Goal: Information Seeking & Learning: Find specific fact

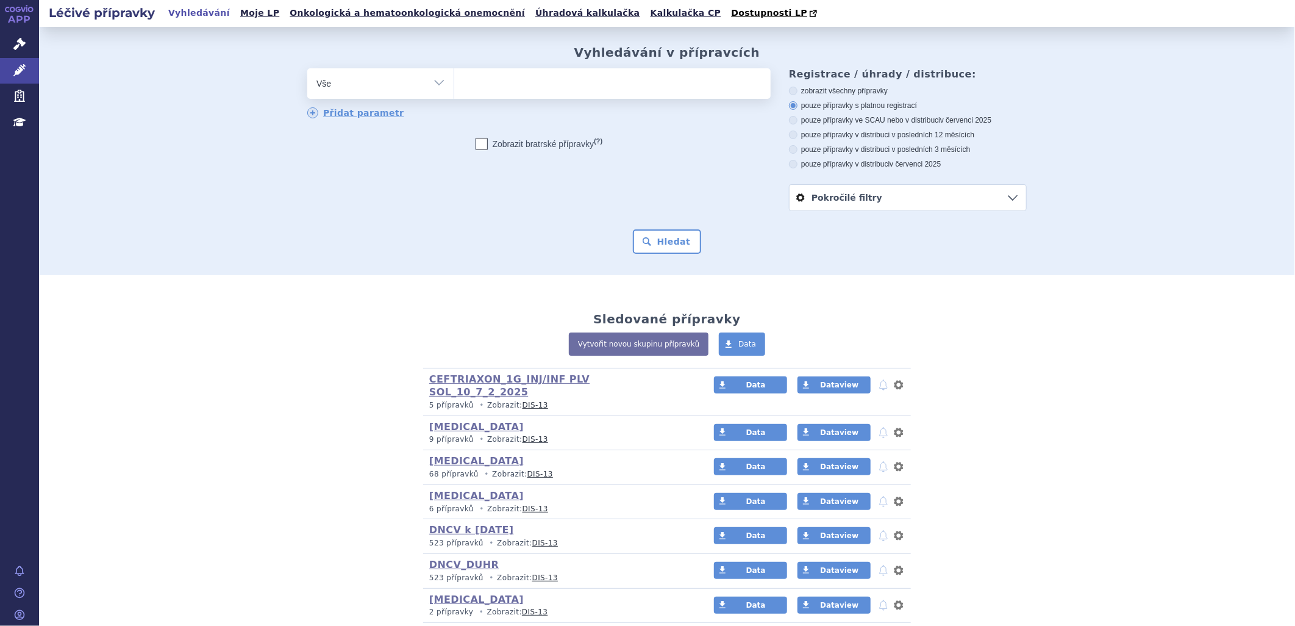
click at [500, 77] on ul at bounding box center [612, 81] width 317 height 26
click at [454, 77] on select at bounding box center [454, 83] width 1 height 30
type input "sk"
type input "sky"
type input "skyc"
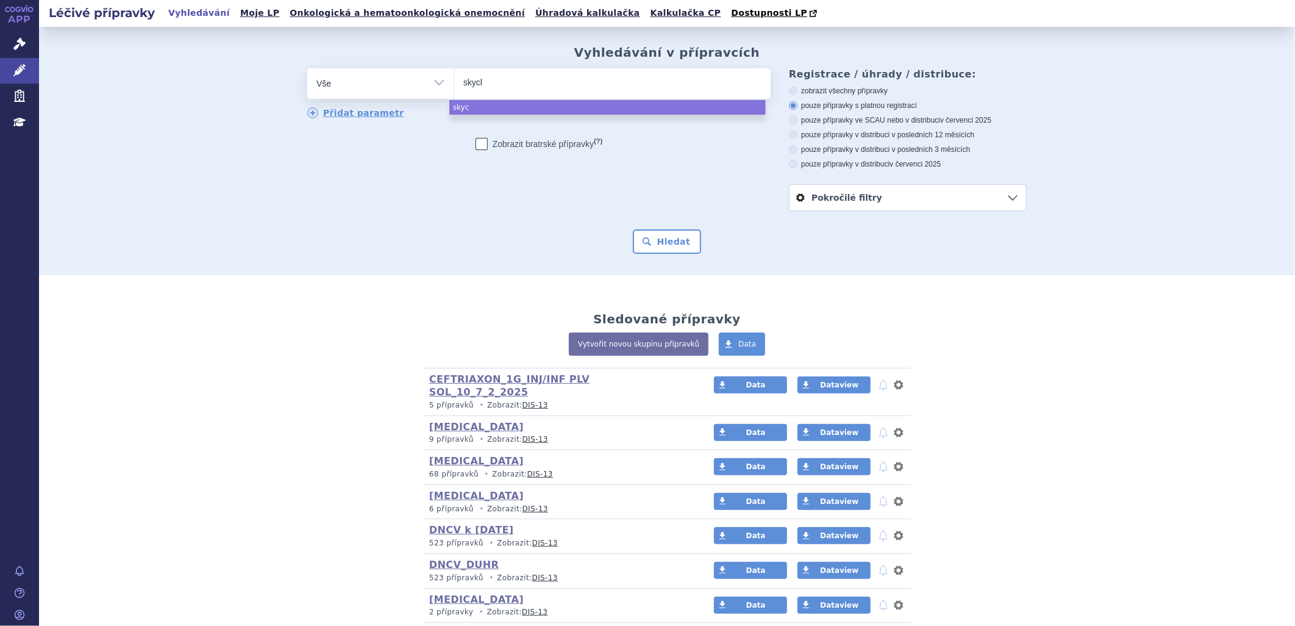
type input "skycla"
type input "skyclar"
type input "skyclarz"
type input "skyclar"
type input "skyclary"
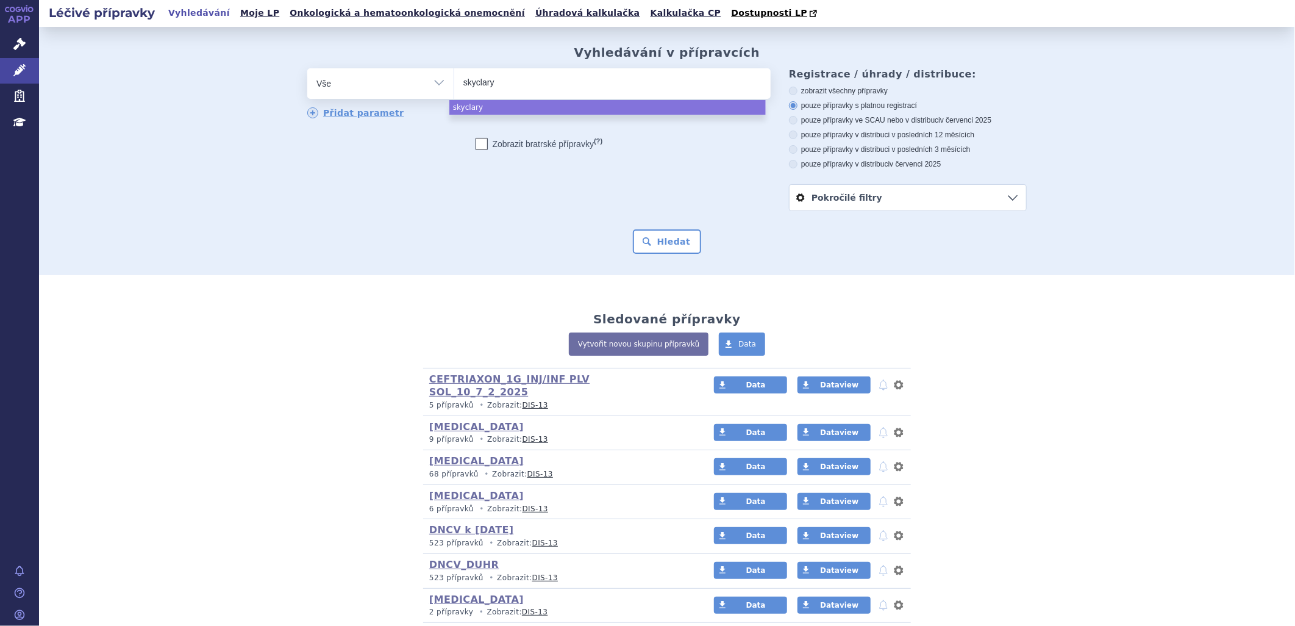
type input "skyclarys"
select select "skyclarys"
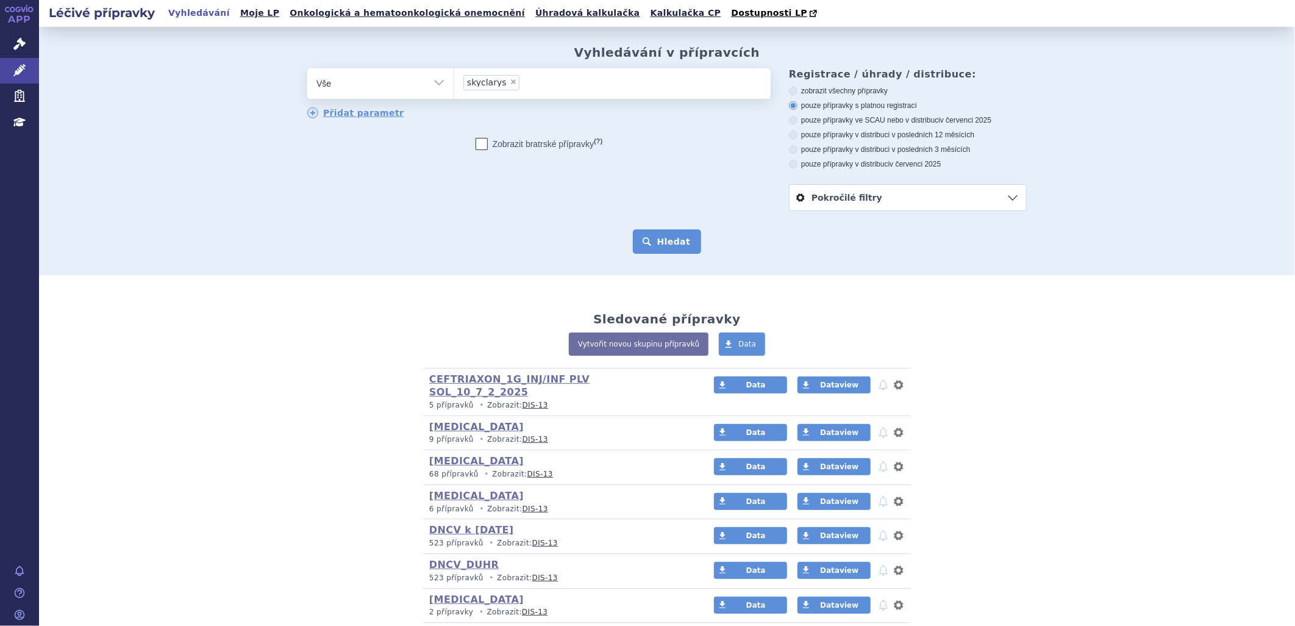
click at [663, 246] on button "Hledat" at bounding box center [667, 241] width 69 height 24
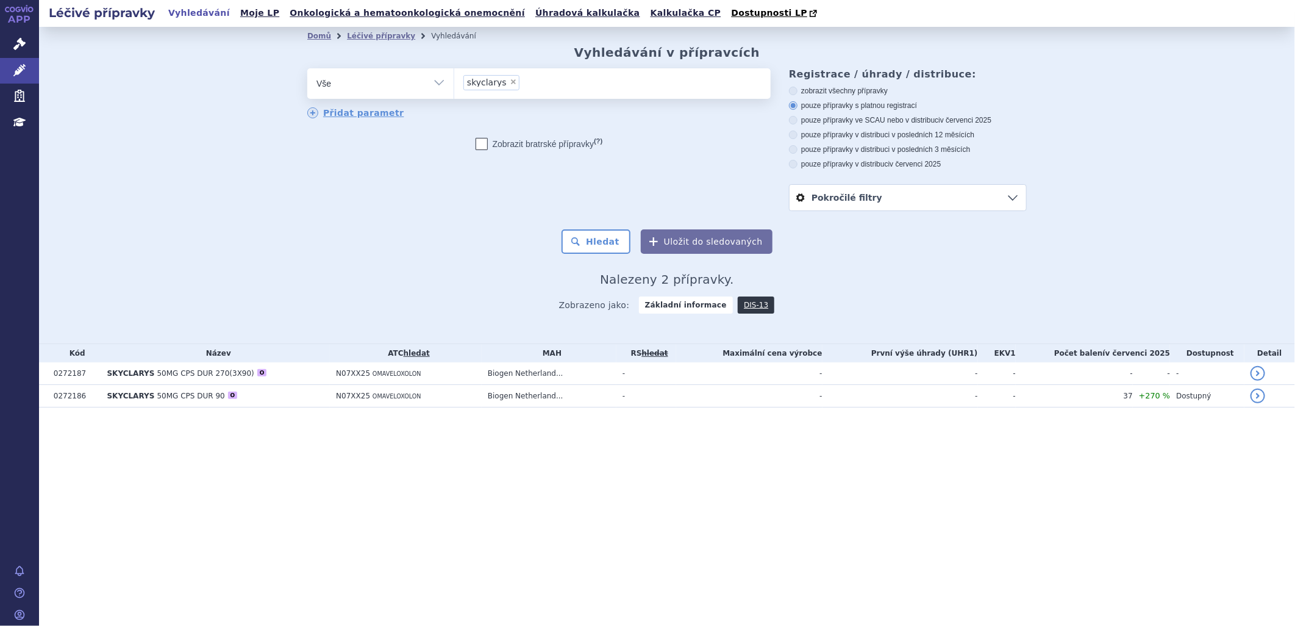
click at [71, 427] on section "Domů Léčivé přípravky Vyhledávání Vyhledávání v přípravcích odstranit Vše Přípr…" at bounding box center [667, 241] width 1256 height 429
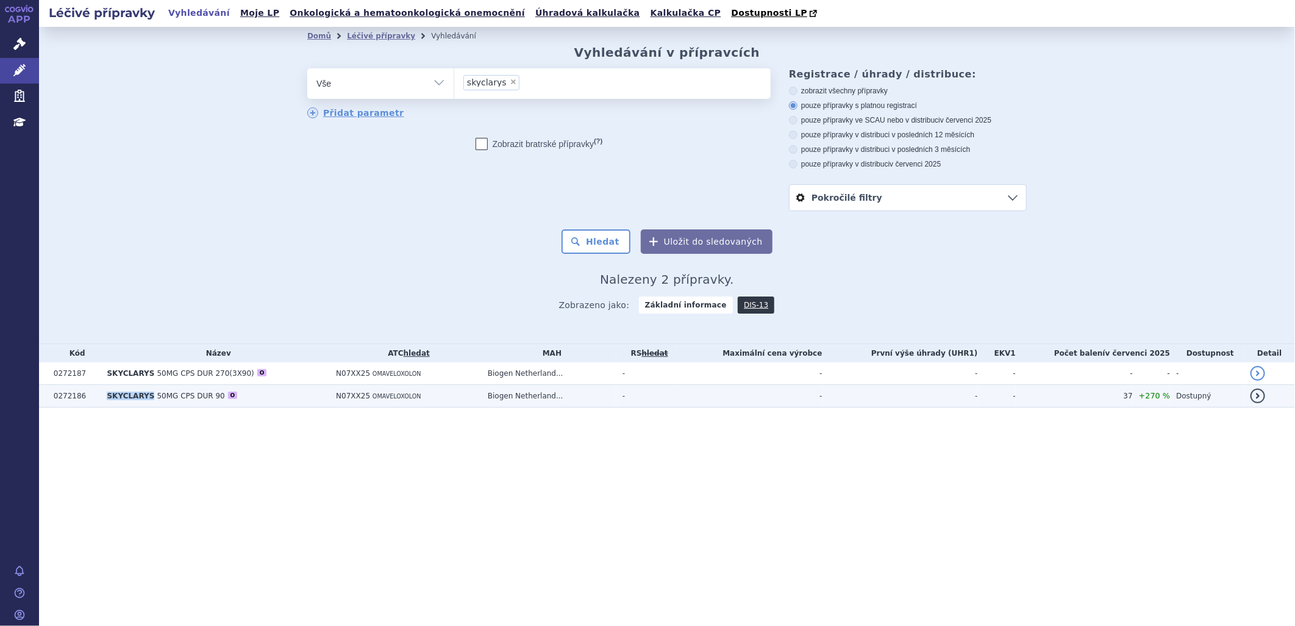
drag, startPoint x: 101, startPoint y: 400, endPoint x: 145, endPoint y: 401, distance: 44.5
click at [145, 401] on td "SKYCLARYS 50MG CPS DUR 90 O" at bounding box center [215, 396] width 229 height 23
copy span "SKYCLARYS"
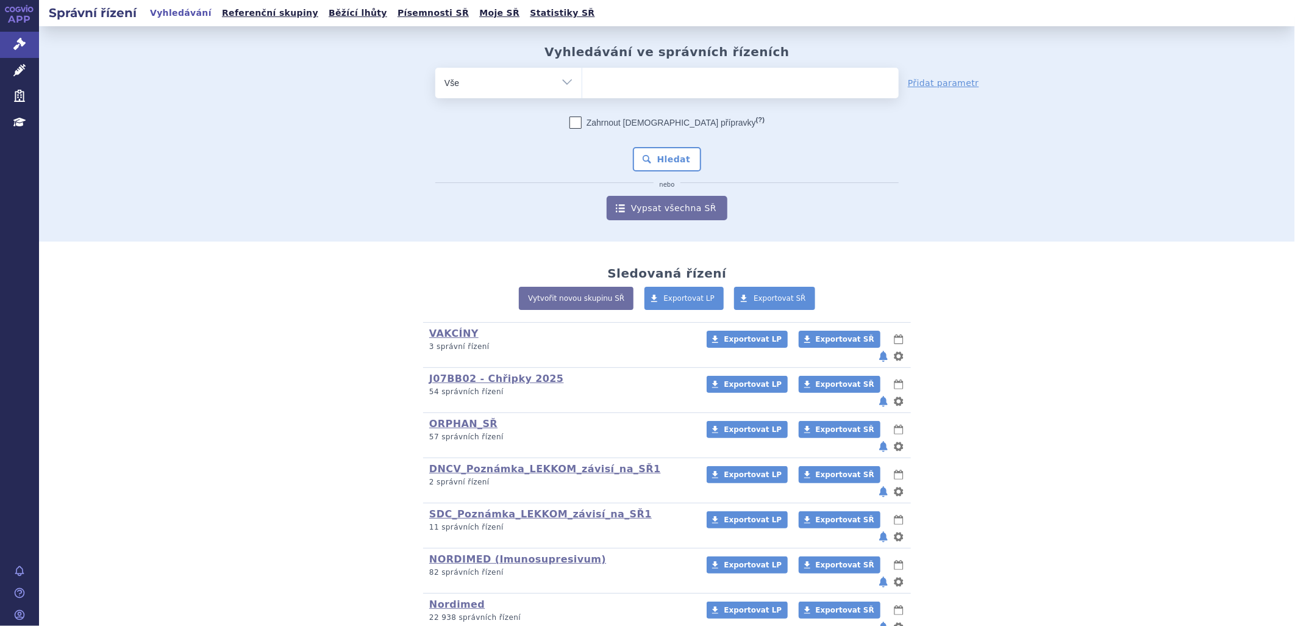
click at [645, 80] on ul at bounding box center [740, 81] width 317 height 26
click at [582, 80] on select at bounding box center [582, 82] width 1 height 30
type input "VA"
select select "VA"
click at [452, 337] on link "VAKCÍNY" at bounding box center [453, 333] width 49 height 12
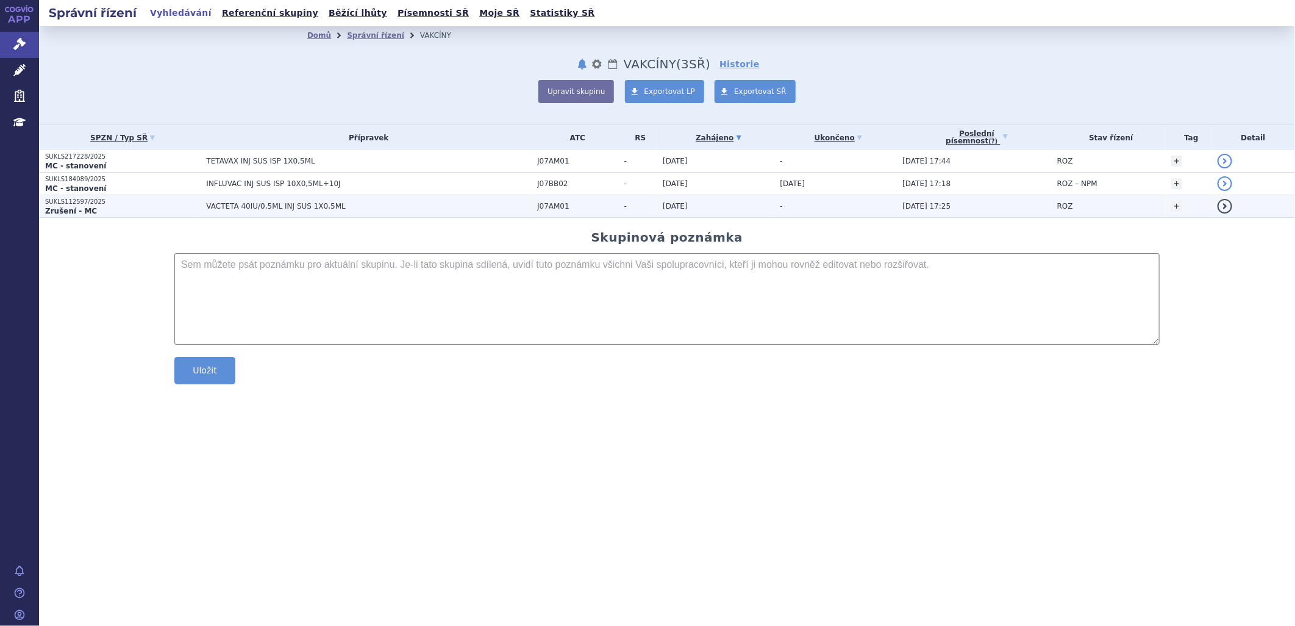
click at [230, 205] on span "VACTETA 40IU/0,5ML INJ SUS 1X0,5ML" at bounding box center [358, 206] width 305 height 9
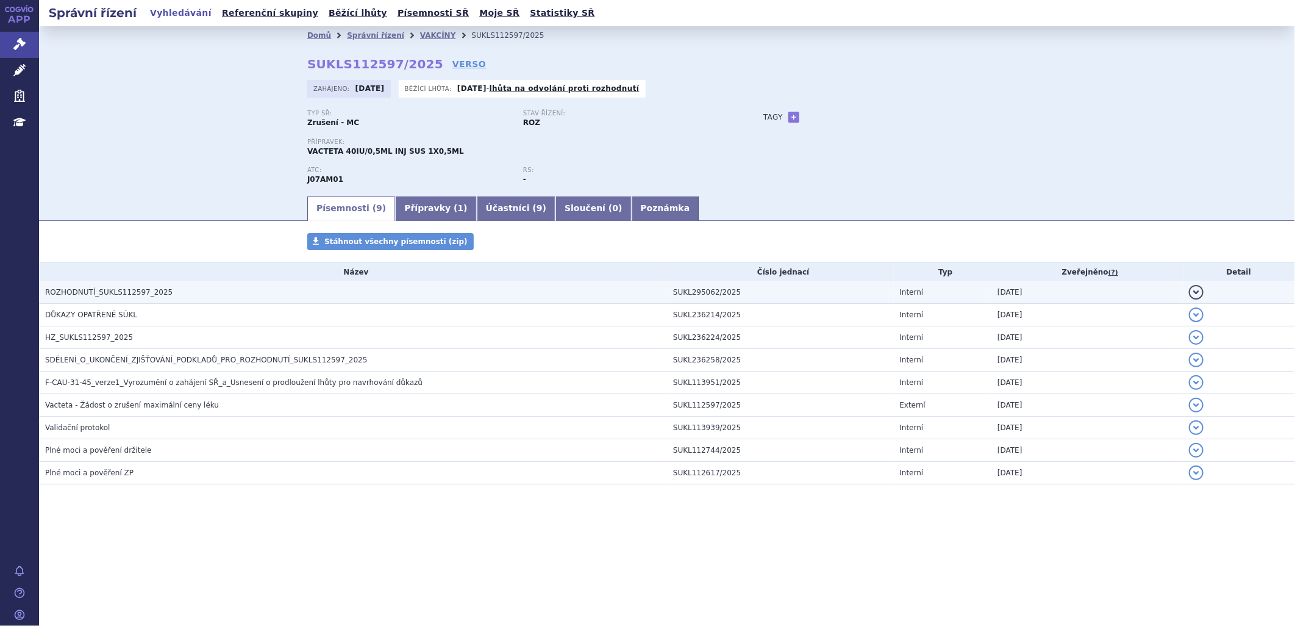
click at [101, 290] on span "ROZHODNUTÍ_SUKLS112597_2025" at bounding box center [108, 292] width 127 height 9
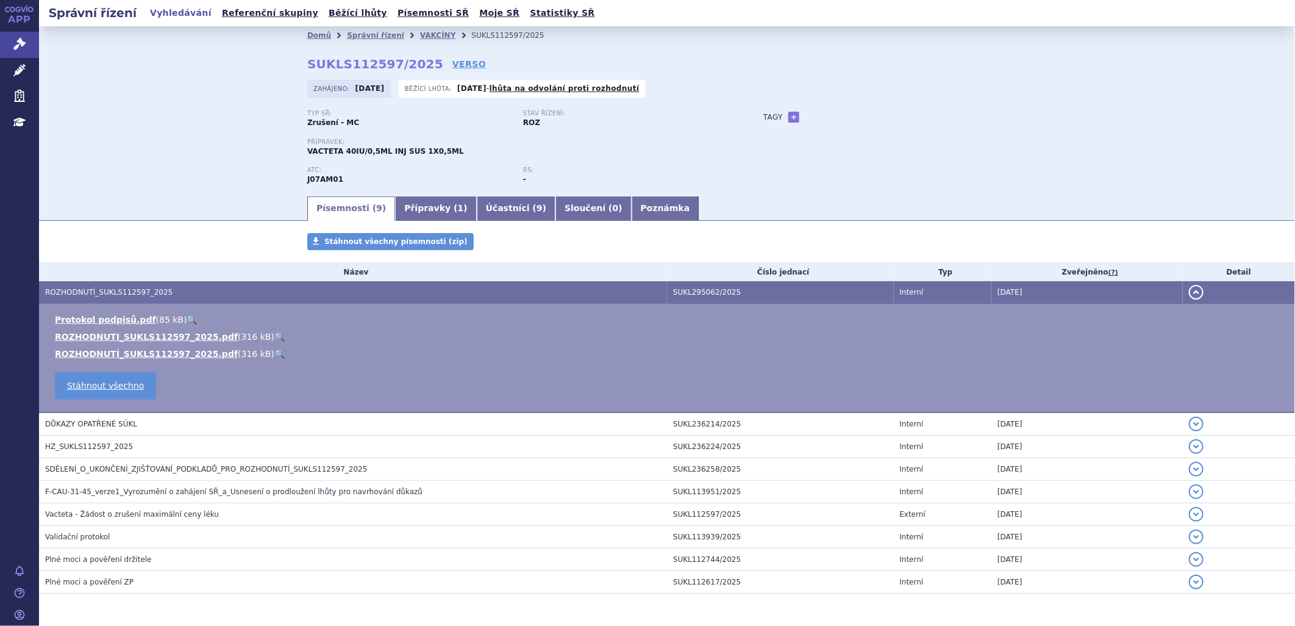
click at [274, 337] on link "🔍" at bounding box center [279, 337] width 10 height 10
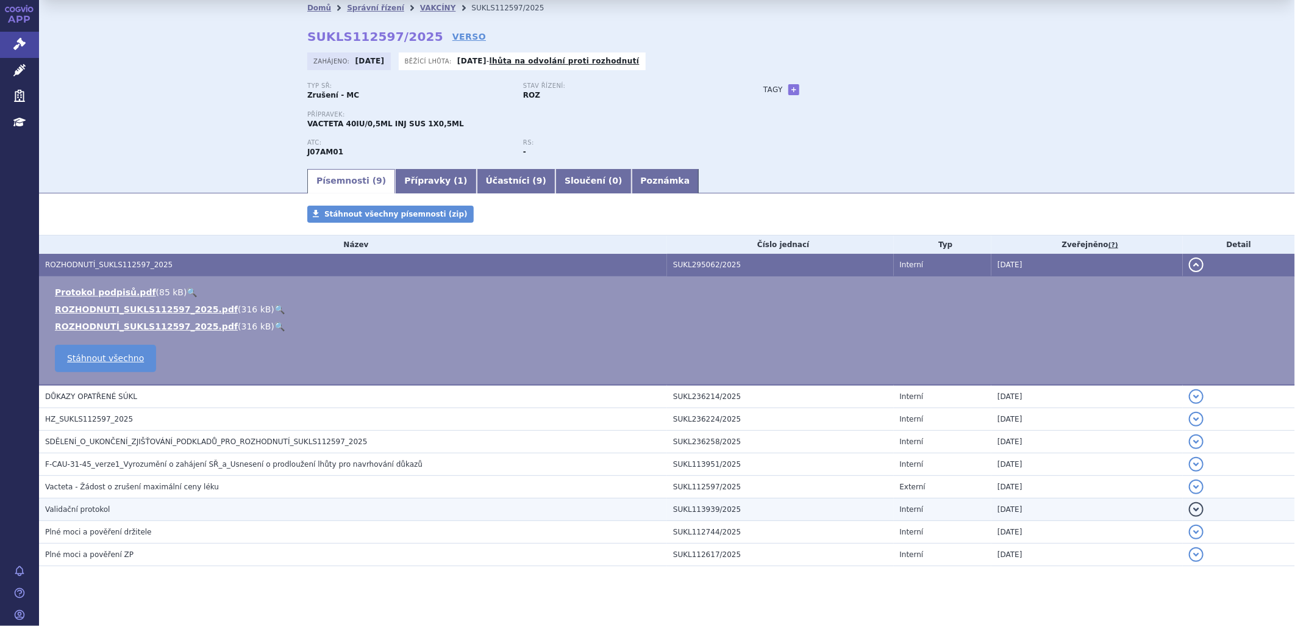
scroll to position [41, 0]
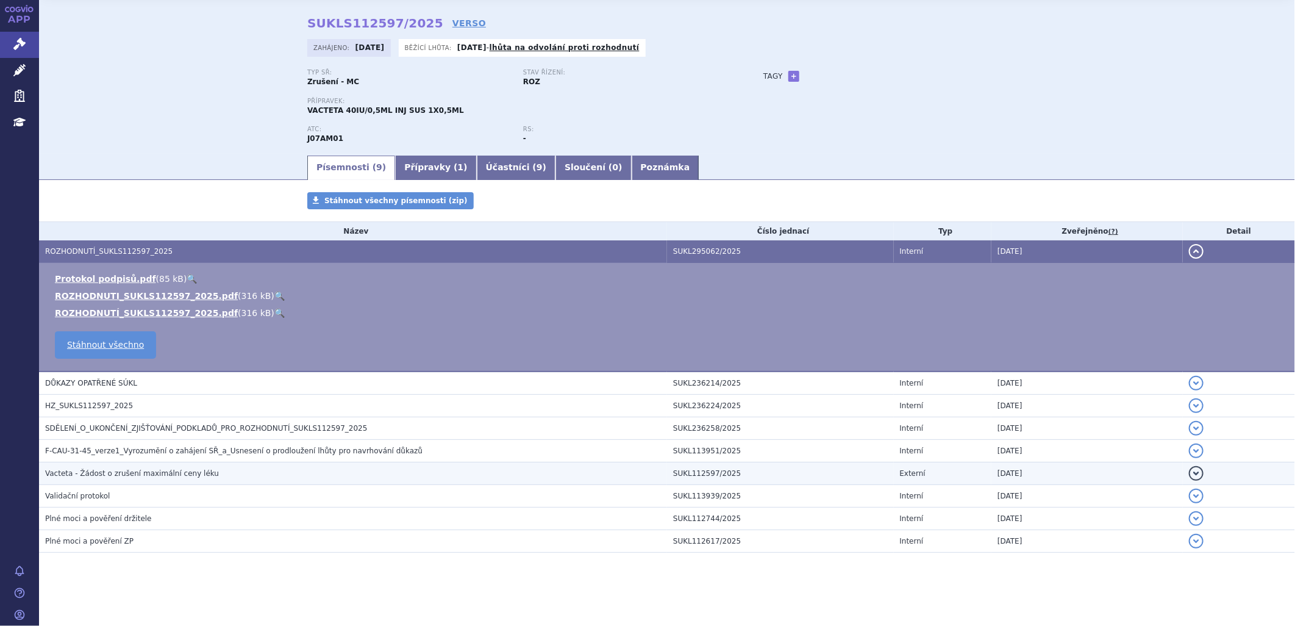
click at [79, 472] on span "Vacteta - Žádost o zrušení maximální ceny léku" at bounding box center [132, 473] width 174 height 9
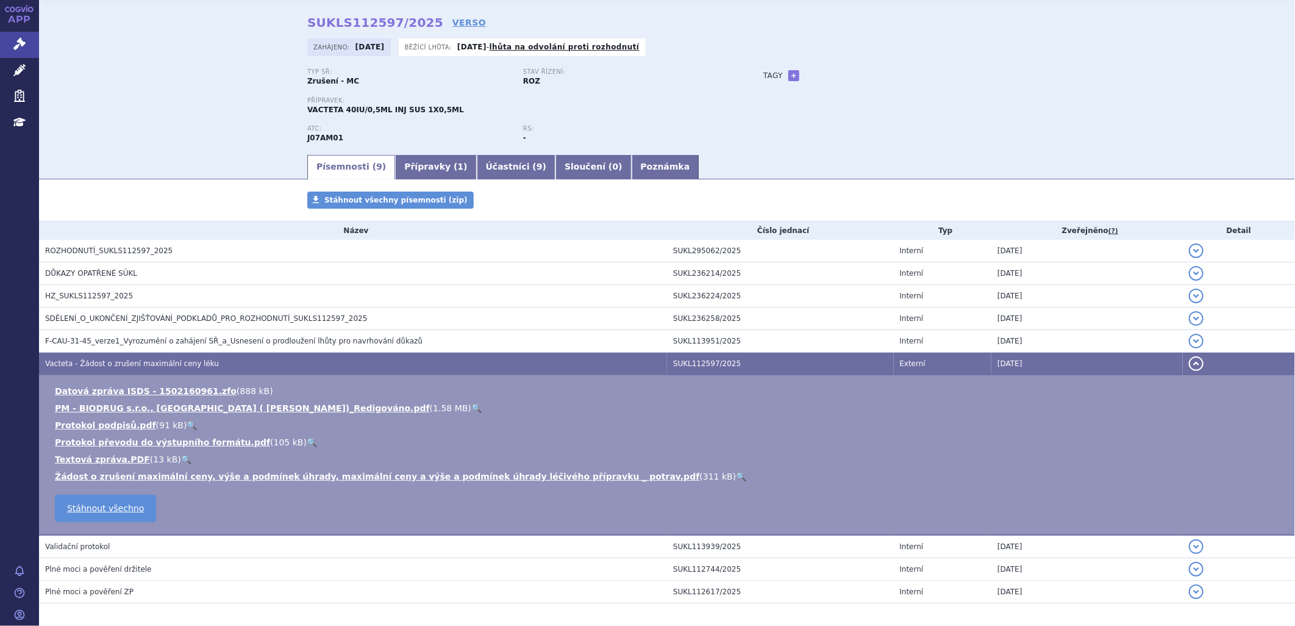
click at [471, 409] on link "🔍" at bounding box center [476, 408] width 10 height 10
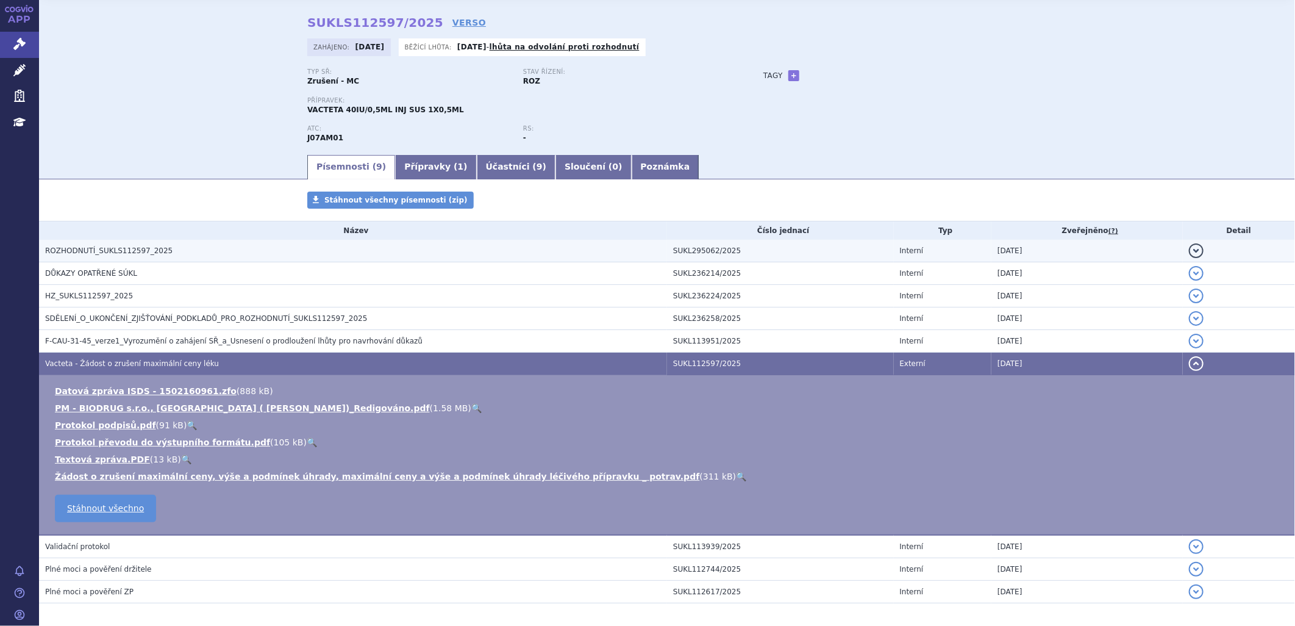
click at [133, 257] on h3 "ROZHODNUTÍ_SUKLS112597_2025" at bounding box center [356, 251] width 622 height 12
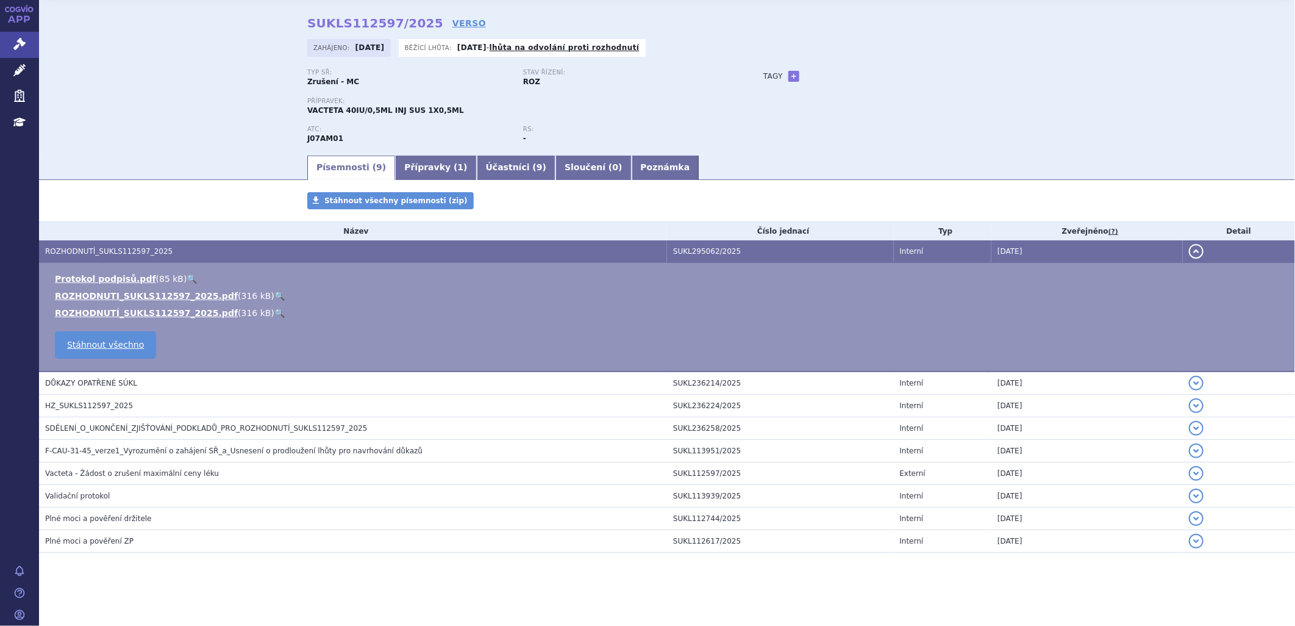
click at [274, 312] on link "🔍" at bounding box center [279, 313] width 10 height 10
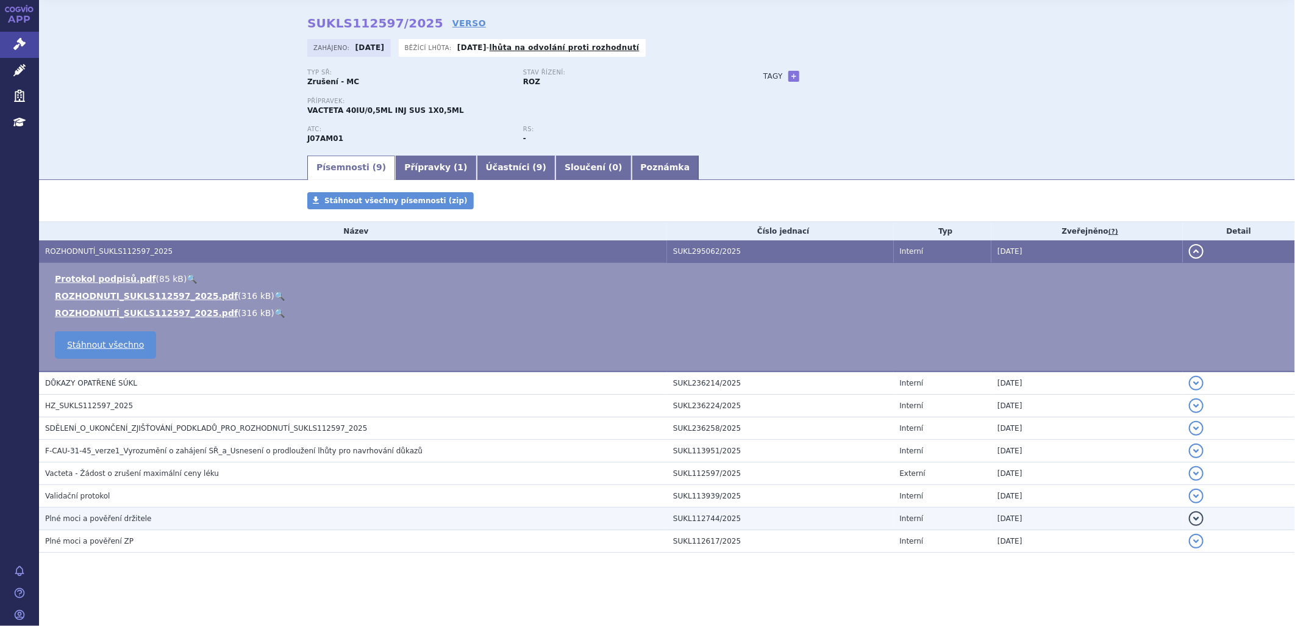
click at [125, 521] on span "Plné moci a pověření držitele" at bounding box center [98, 518] width 107 height 9
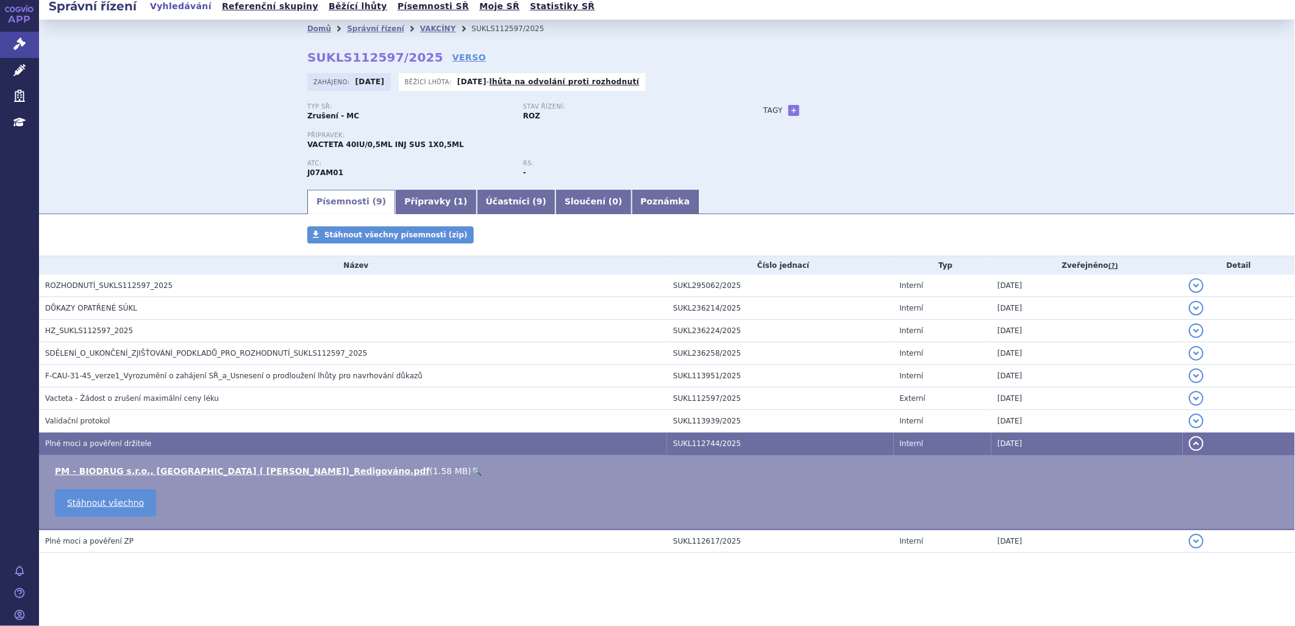
scroll to position [8, 0]
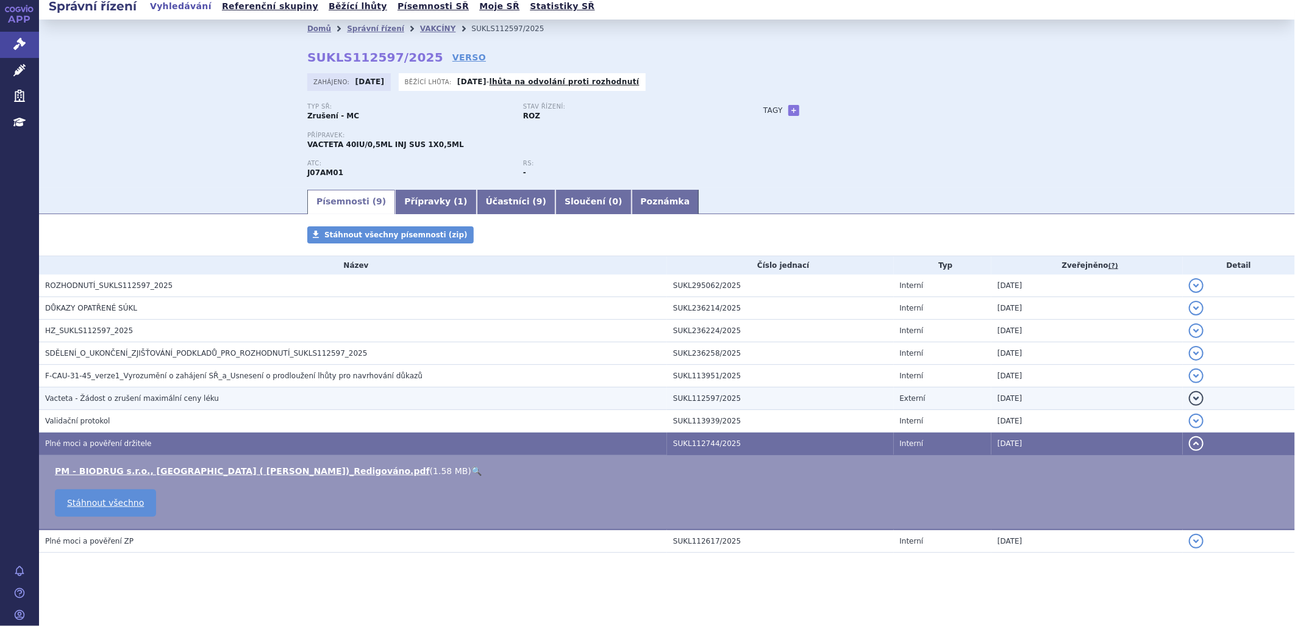
click at [72, 396] on span "Vacteta - Žádost o zrušení maximální ceny léku" at bounding box center [132, 398] width 174 height 9
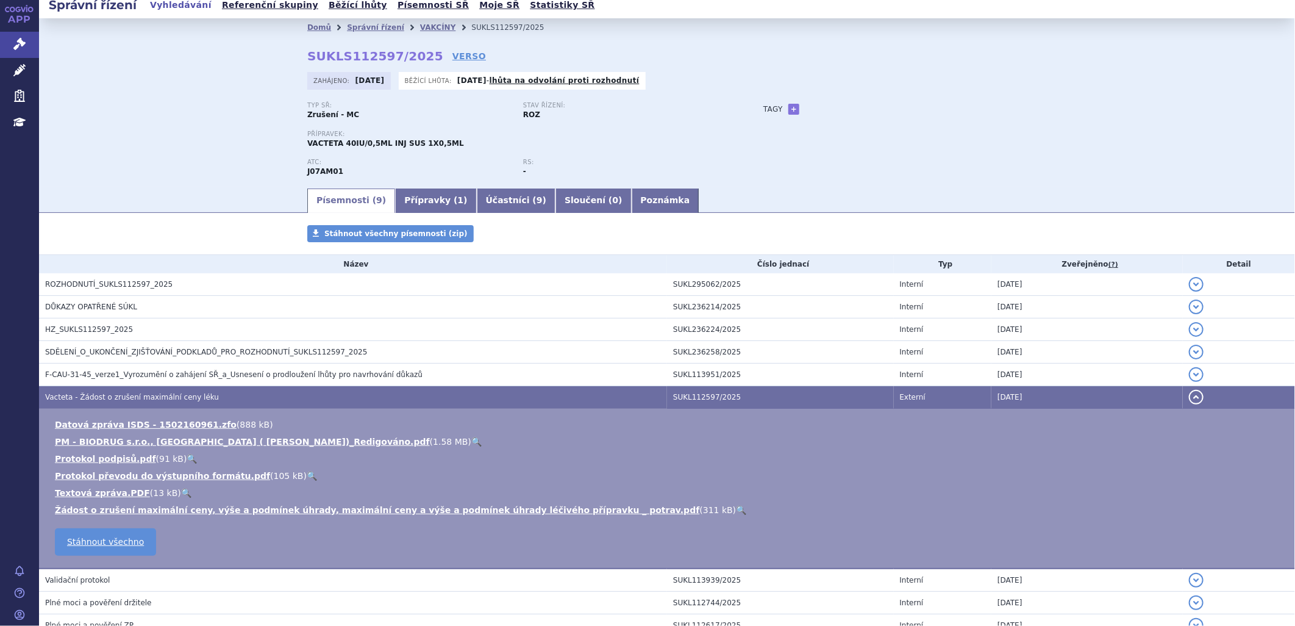
scroll to position [41, 0]
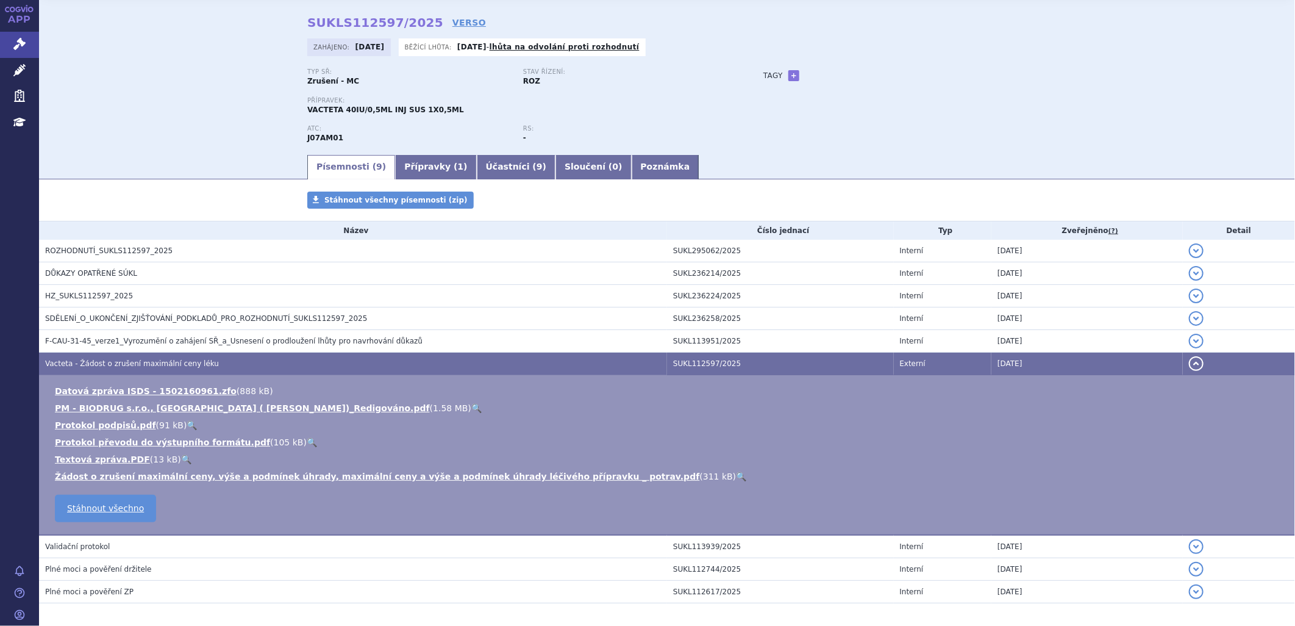
click at [736, 474] on link "🔍" at bounding box center [741, 476] width 10 height 10
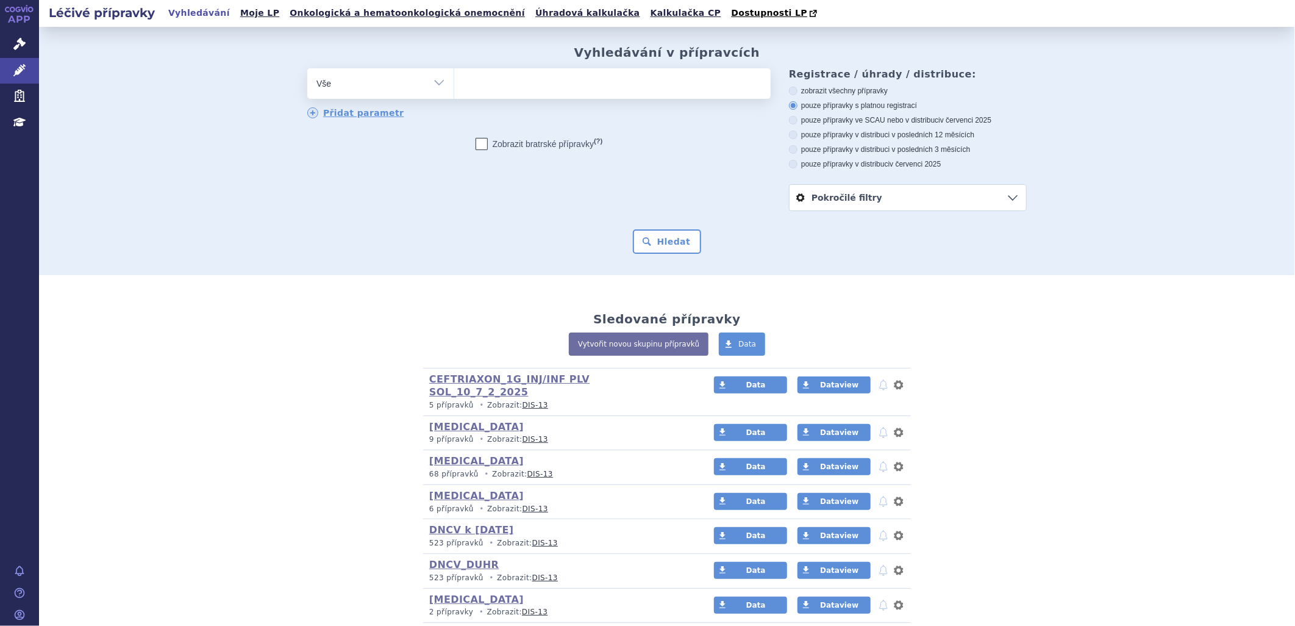
click at [477, 84] on ul at bounding box center [612, 81] width 317 height 26
click at [454, 84] on select at bounding box center [454, 83] width 1 height 30
type input "VAC"
type input "VACT"
type input "VACTE"
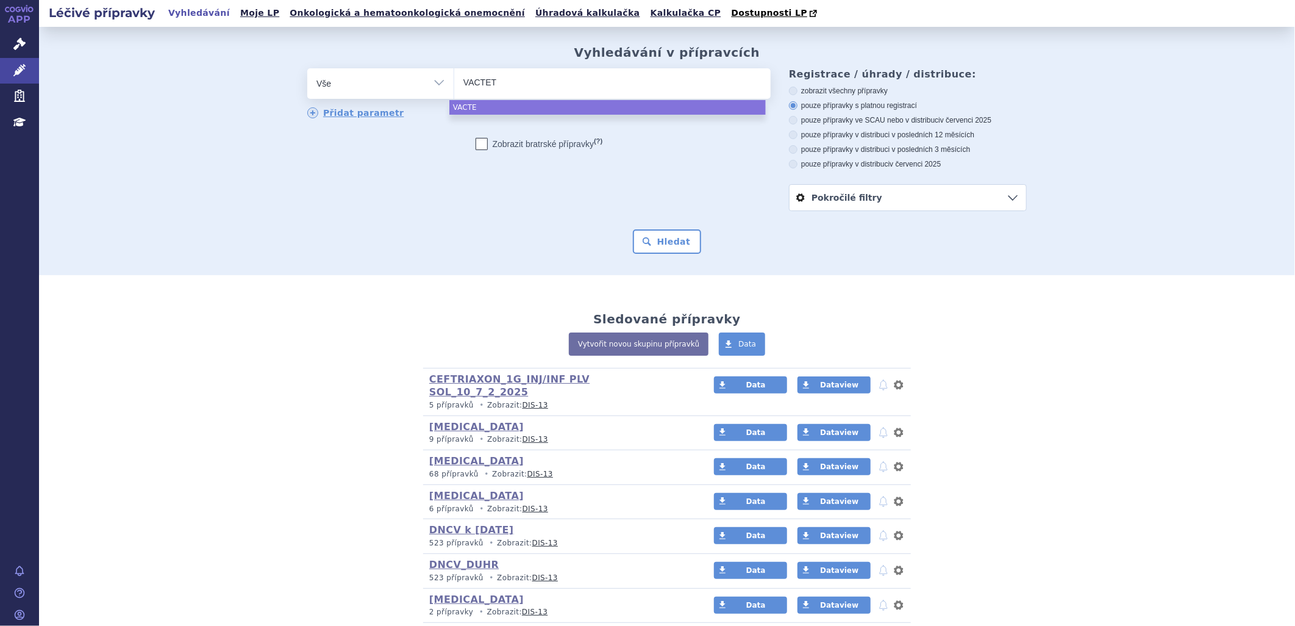
type input "VACTETA"
select select "VACTETA"
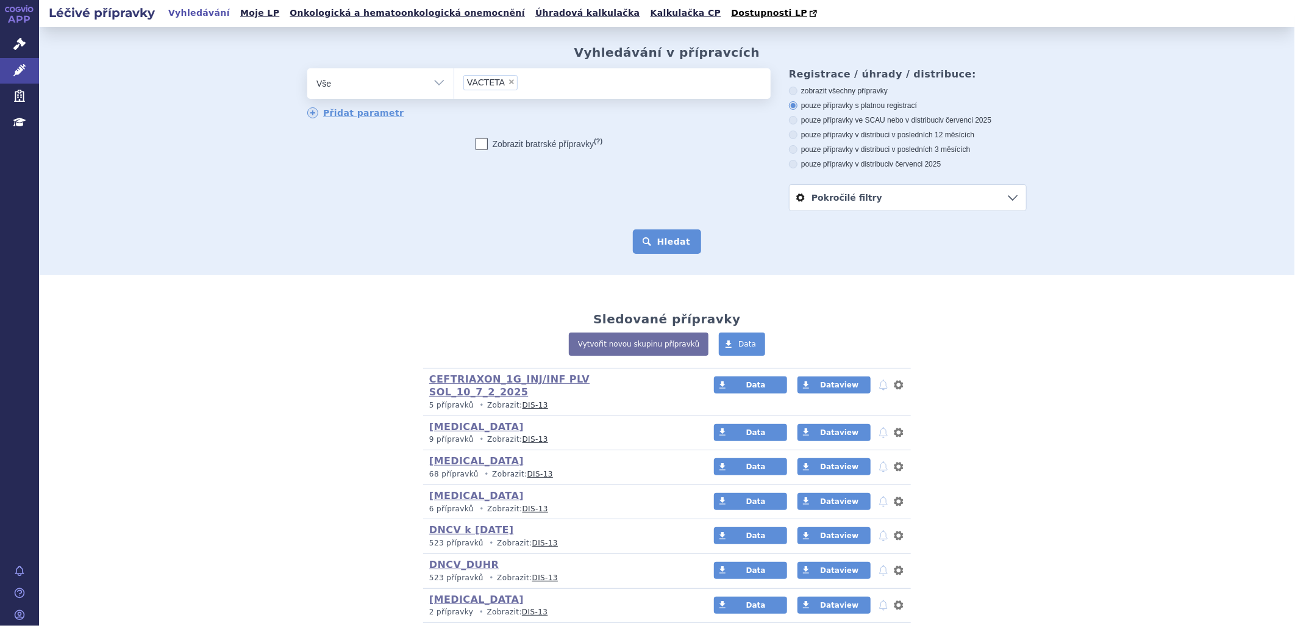
click at [668, 245] on button "Hledat" at bounding box center [667, 241] width 69 height 24
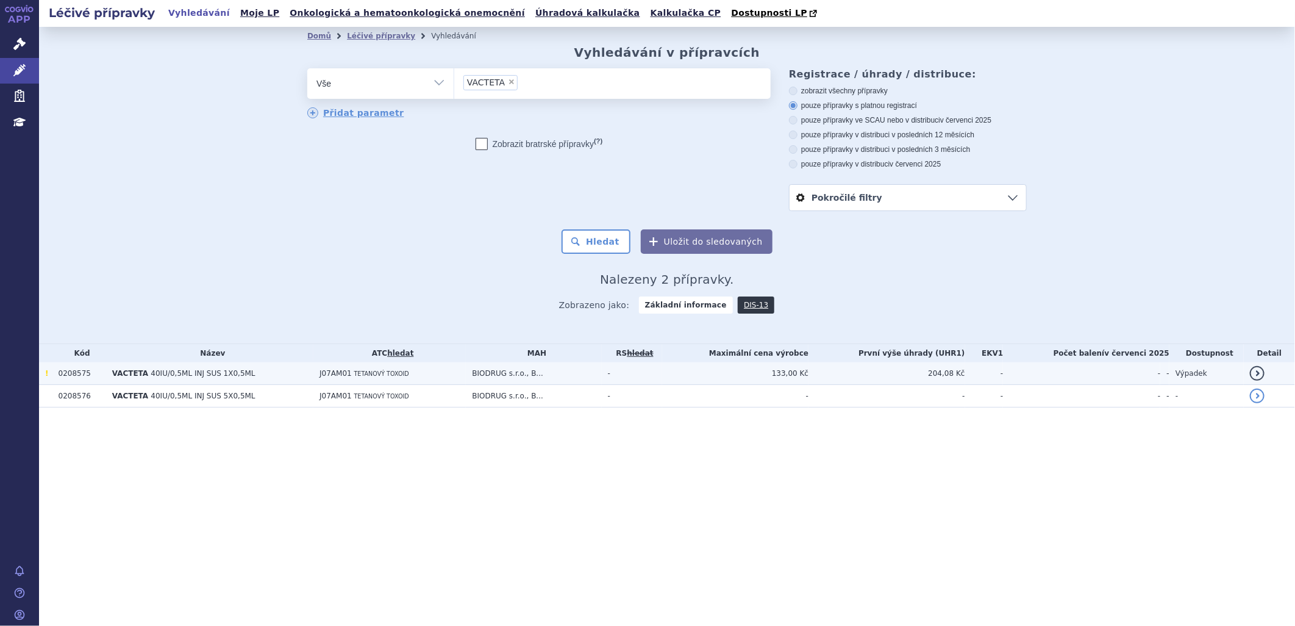
click at [151, 375] on span "40IU/0,5ML INJ SUS 1X0,5ML" at bounding box center [203, 373] width 104 height 9
click at [46, 376] on span "!" at bounding box center [46, 373] width 3 height 9
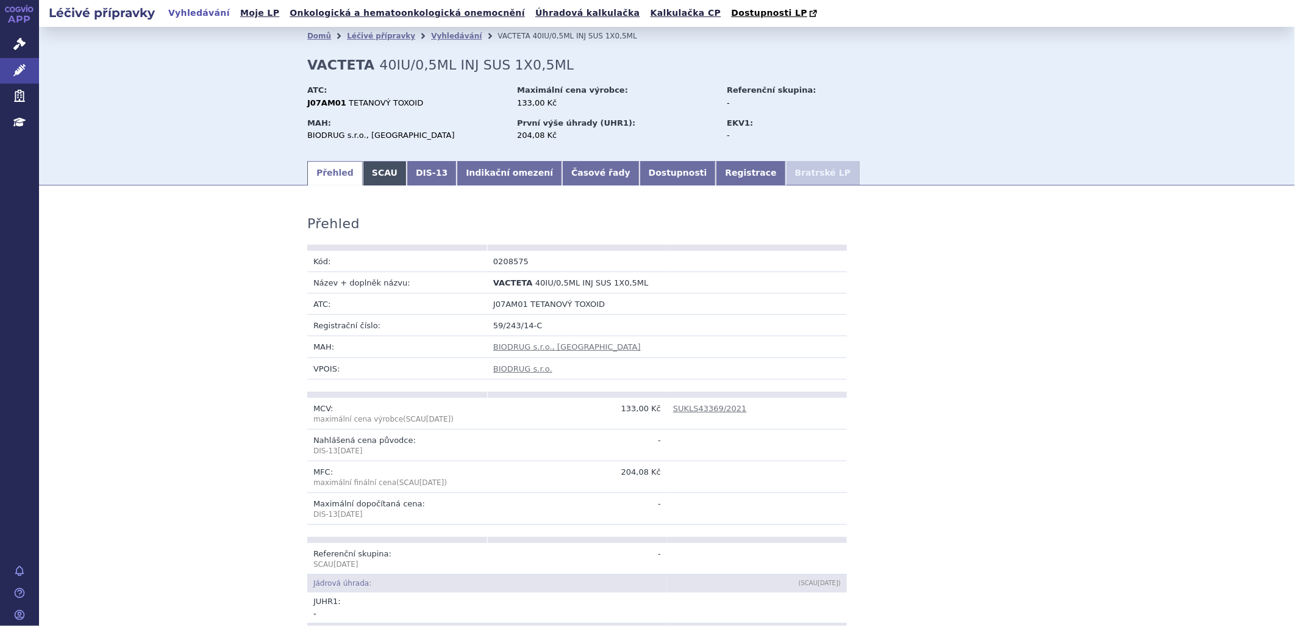
click at [368, 173] on link "SCAU" at bounding box center [385, 173] width 44 height 24
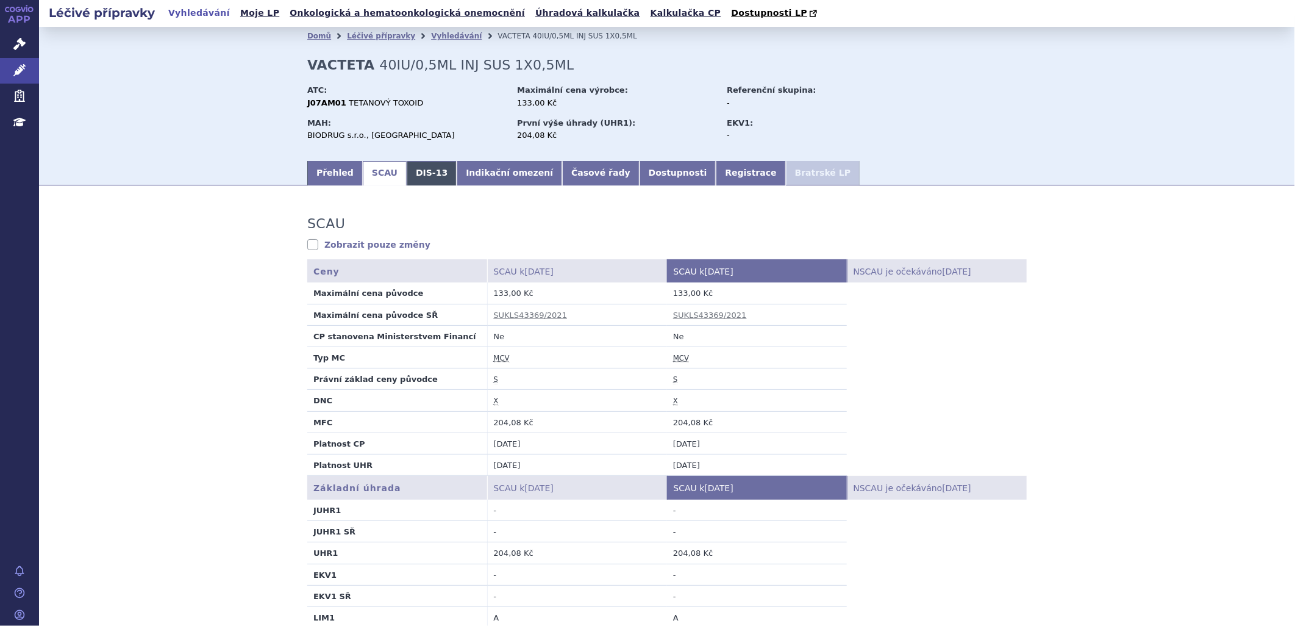
click at [418, 177] on link "DIS-13" at bounding box center [432, 173] width 50 height 24
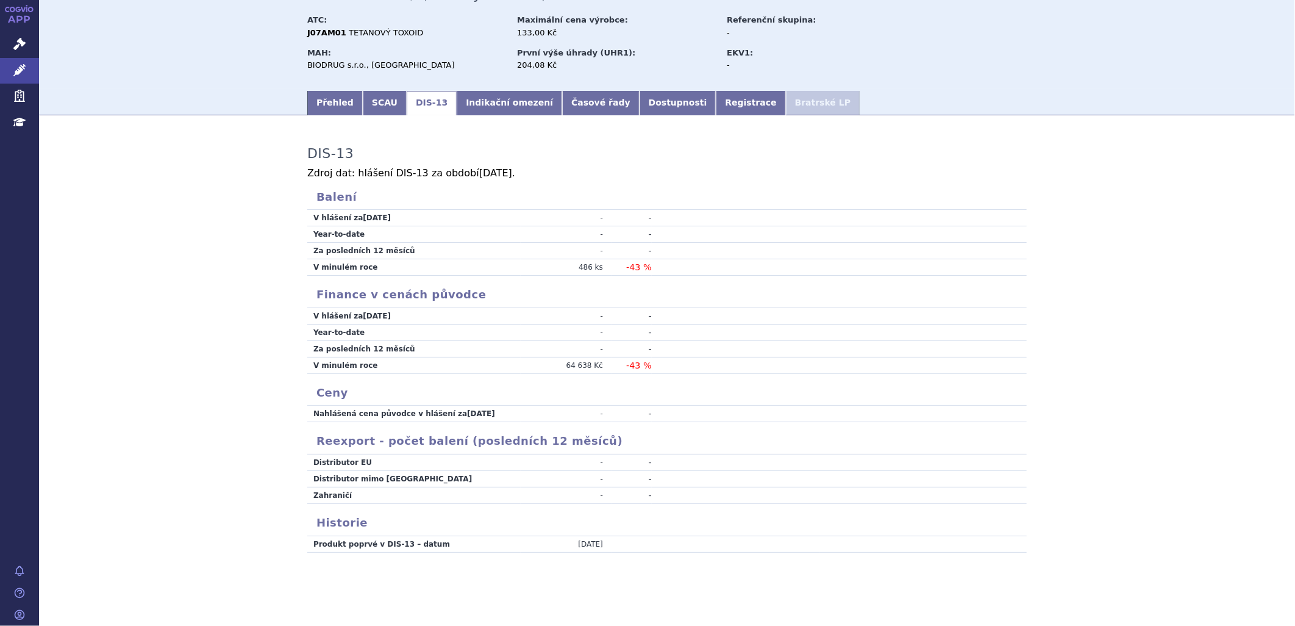
scroll to position [4, 0]
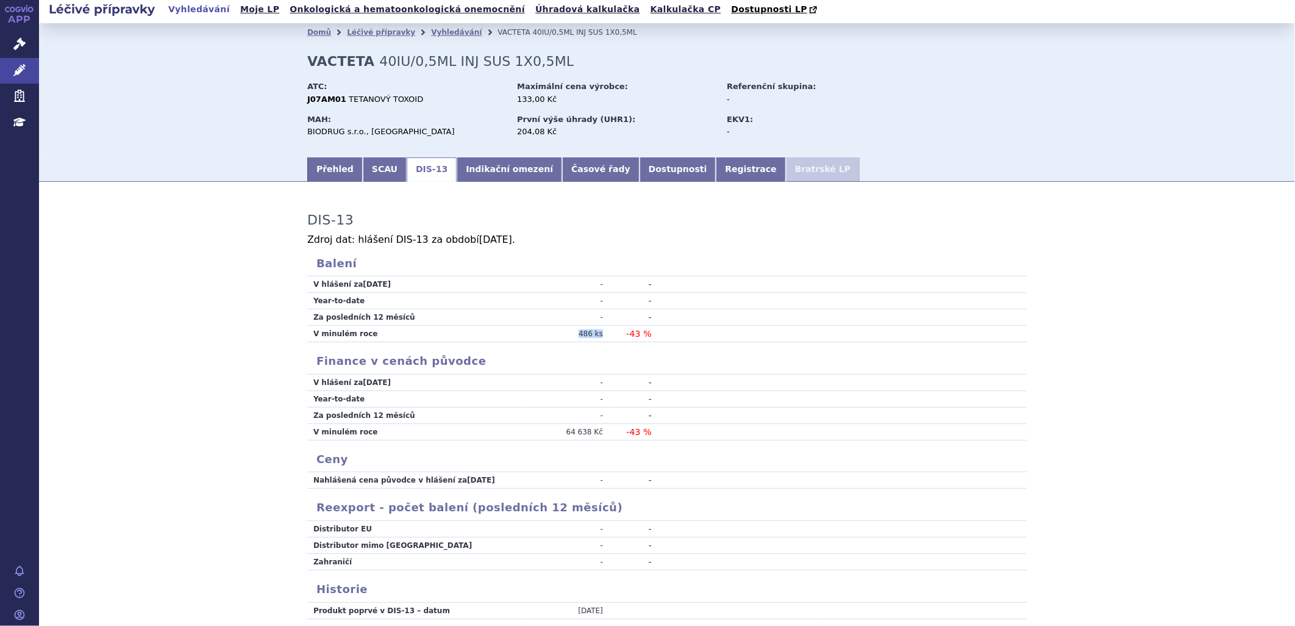
drag, startPoint x: 571, startPoint y: 333, endPoint x: 604, endPoint y: 334, distance: 33.5
click at [604, 334] on td "486 ks" at bounding box center [566, 334] width 91 height 16
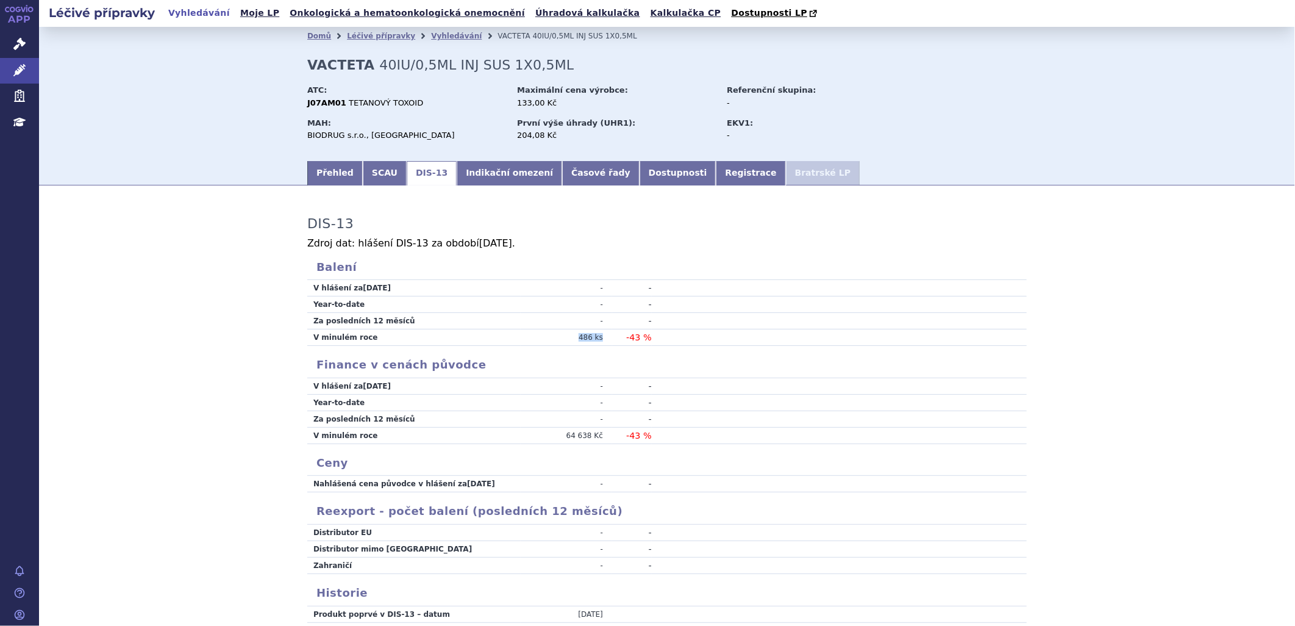
scroll to position [71, 0]
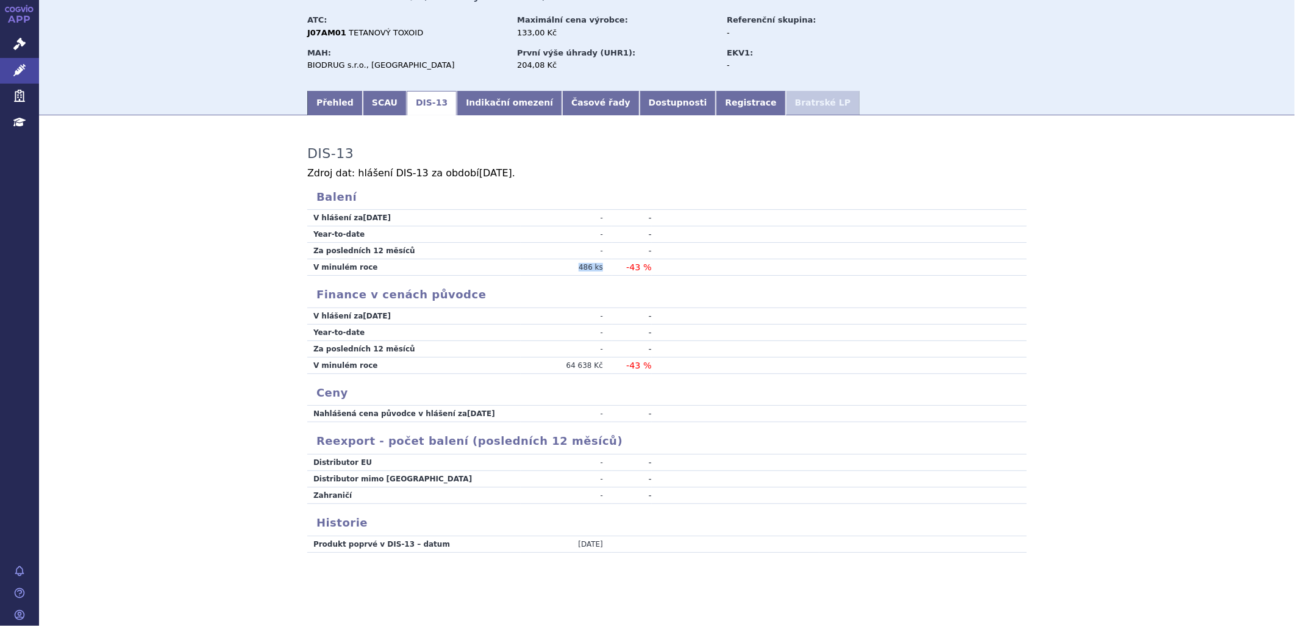
click at [640, 102] on link "Dostupnosti" at bounding box center [678, 103] width 77 height 24
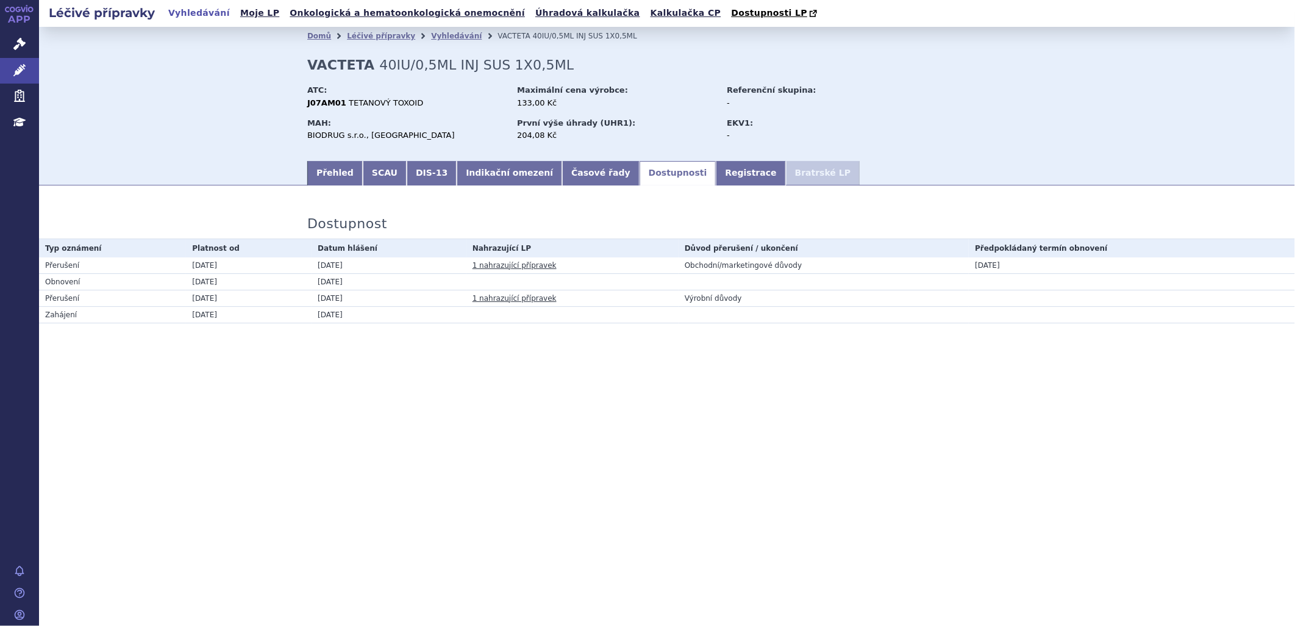
drag, startPoint x: 189, startPoint y: 265, endPoint x: 246, endPoint y: 265, distance: 56.7
click at [246, 265] on td "01.03.2024" at bounding box center [249, 265] width 126 height 16
drag, startPoint x: 980, startPoint y: 267, endPoint x: 1039, endPoint y: 267, distance: 59.2
click at [1039, 267] on td "30.12.2025" at bounding box center [1132, 265] width 326 height 16
drag, startPoint x: 1039, startPoint y: 267, endPoint x: 1004, endPoint y: 284, distance: 39.3
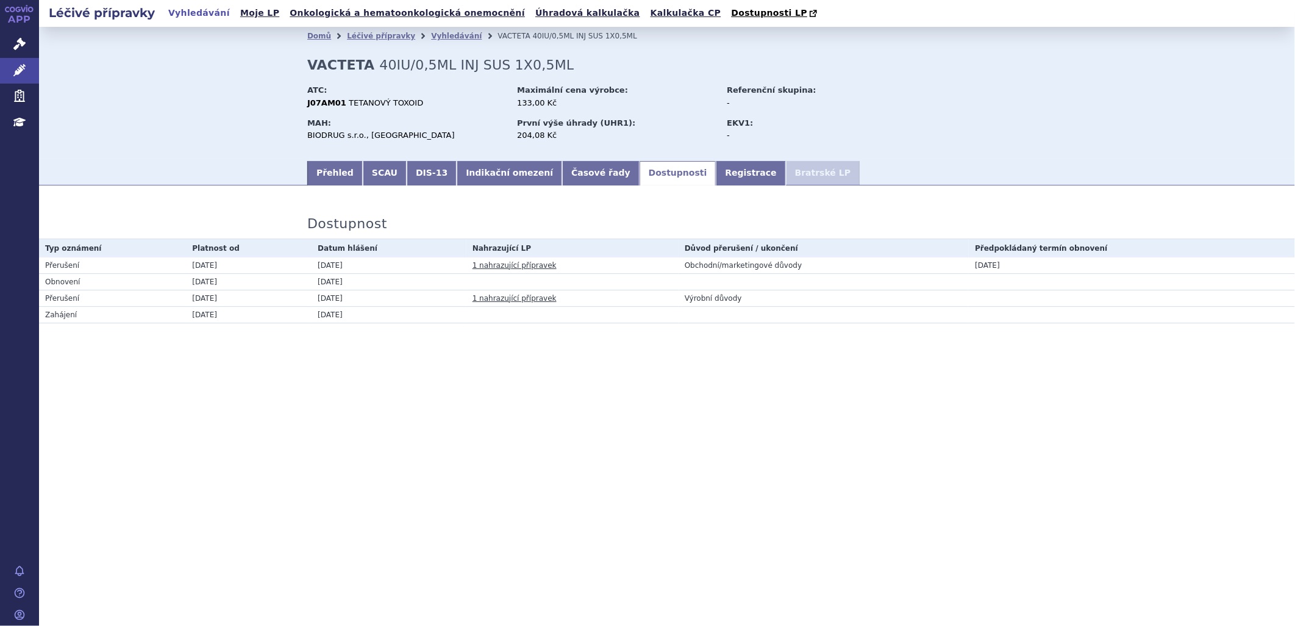
click at [1004, 284] on td at bounding box center [1132, 281] width 326 height 16
click at [503, 174] on link "Indikační omezení" at bounding box center [510, 173] width 106 height 24
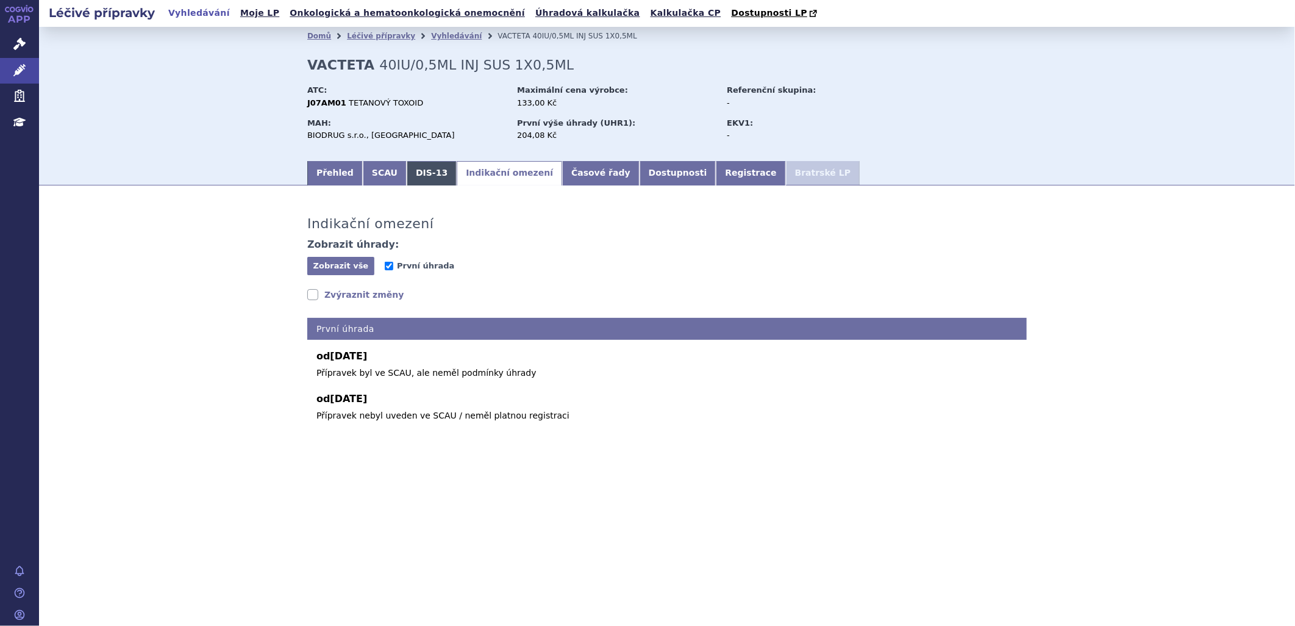
click at [407, 179] on link "DIS-13" at bounding box center [432, 173] width 50 height 24
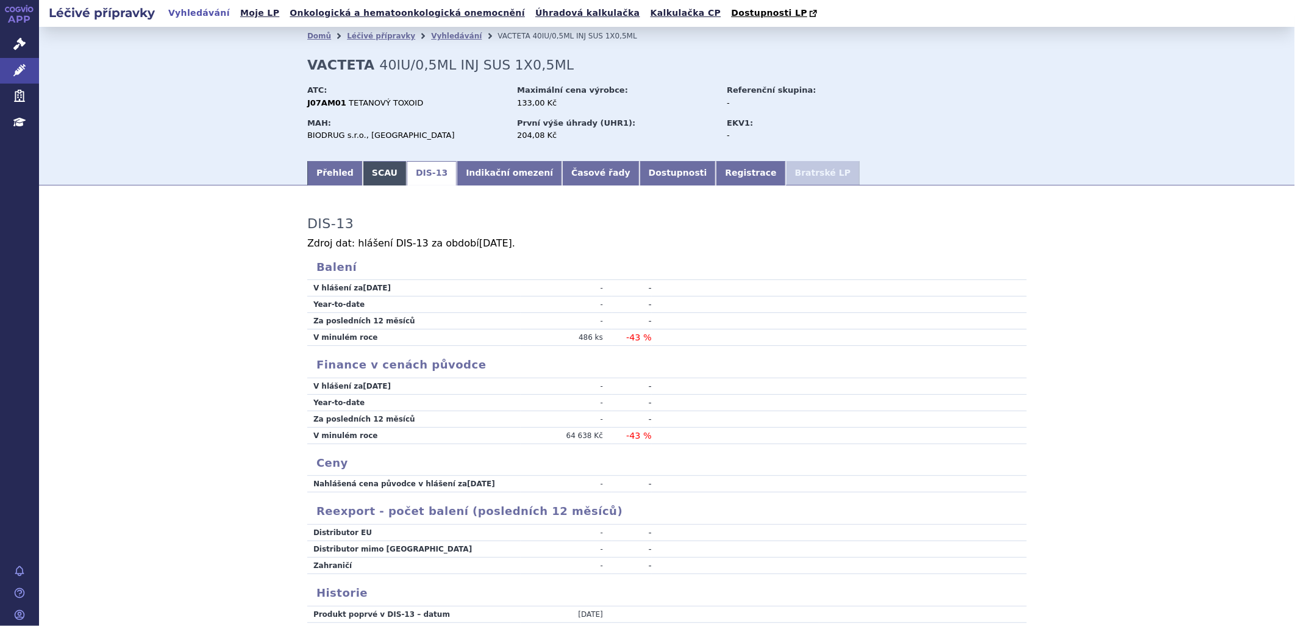
click at [366, 172] on link "SCAU" at bounding box center [385, 173] width 44 height 24
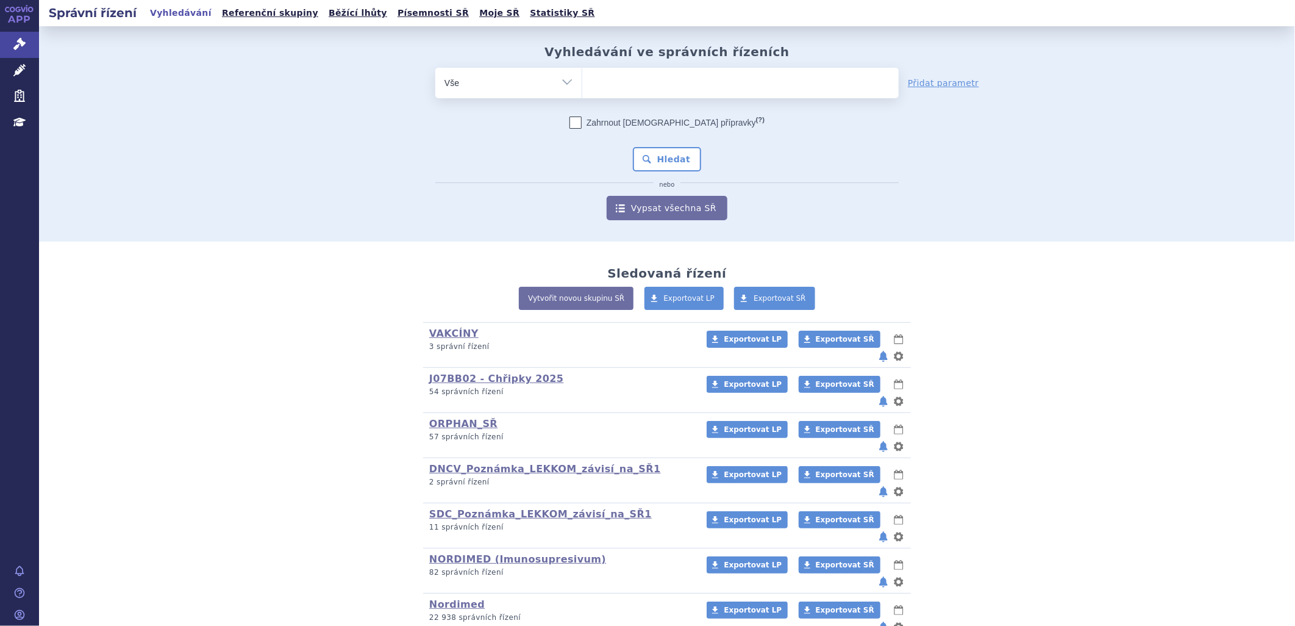
click at [609, 83] on ul at bounding box center [740, 81] width 317 height 26
click at [582, 83] on select at bounding box center [582, 82] width 1 height 30
click at [615, 84] on ul at bounding box center [740, 81] width 317 height 26
click at [582, 84] on select at bounding box center [582, 82] width 1 height 30
type input "sky"
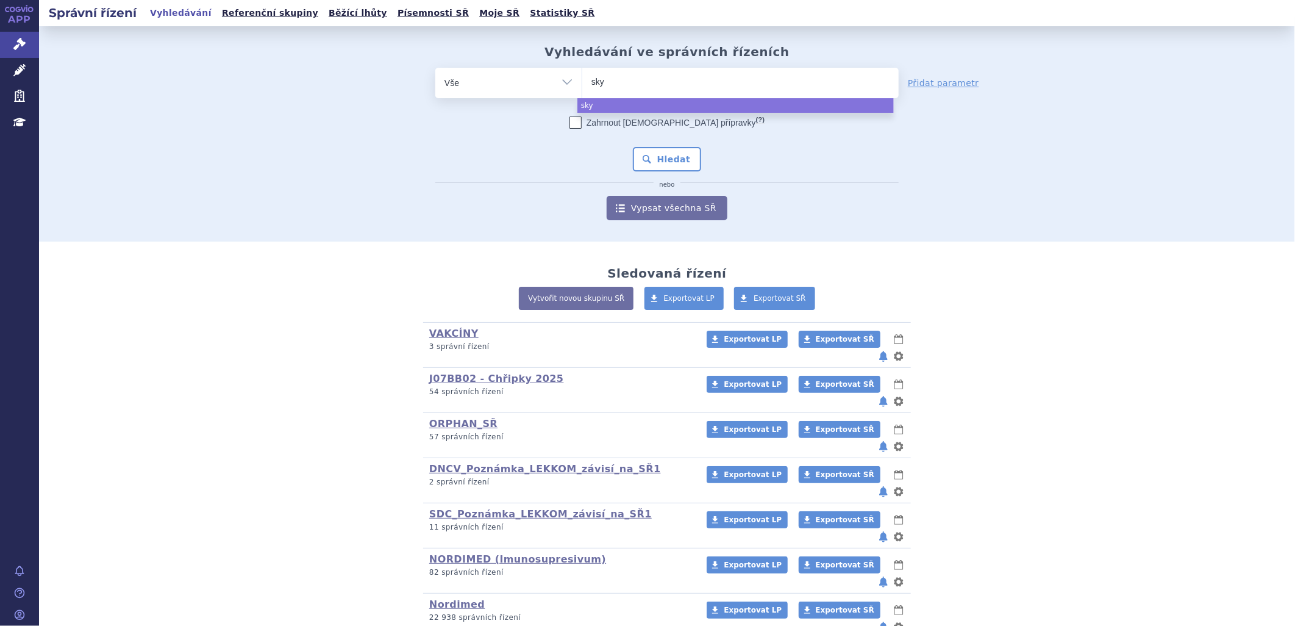
type input "skyc"
type input "skycl"
type input "skyclar"
type input "skyclary"
type input "skyclarys"
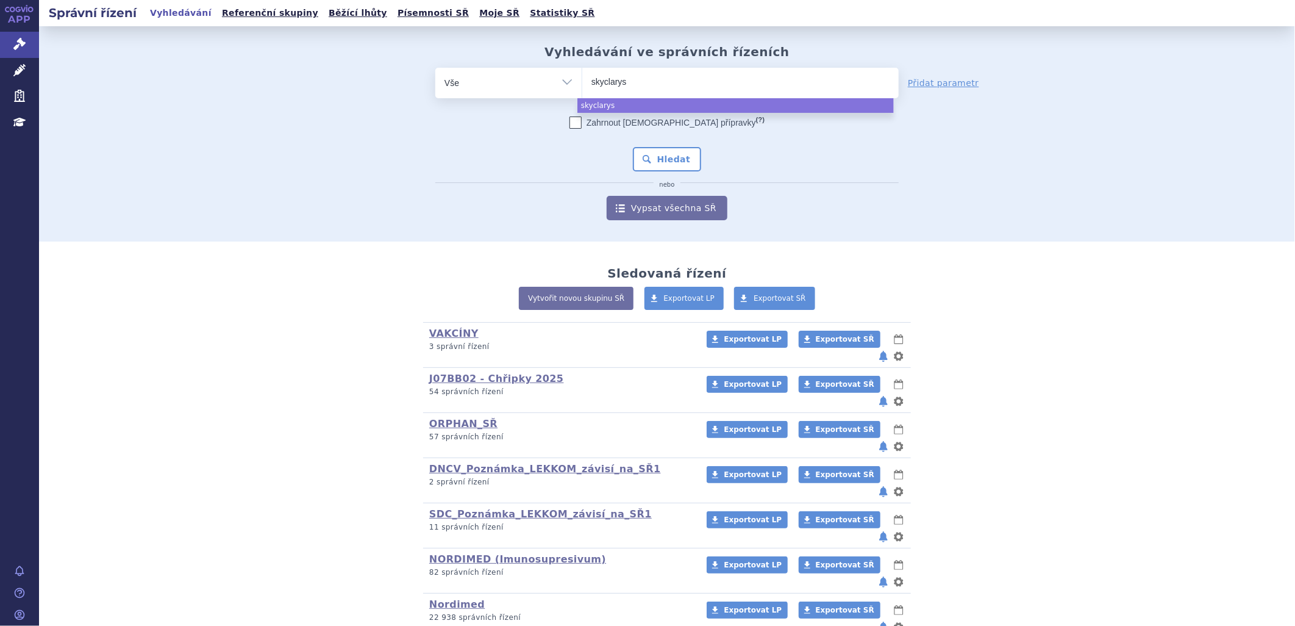
select select "skyclarys"
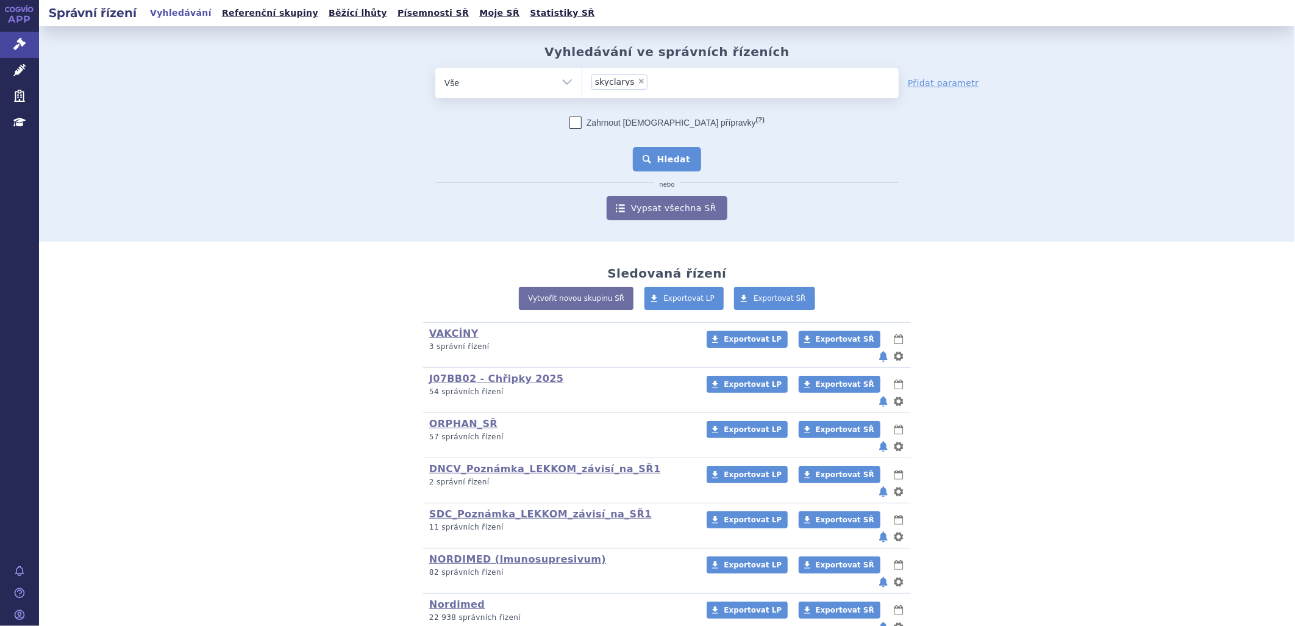
click at [654, 163] on button "Hledat" at bounding box center [667, 159] width 69 height 24
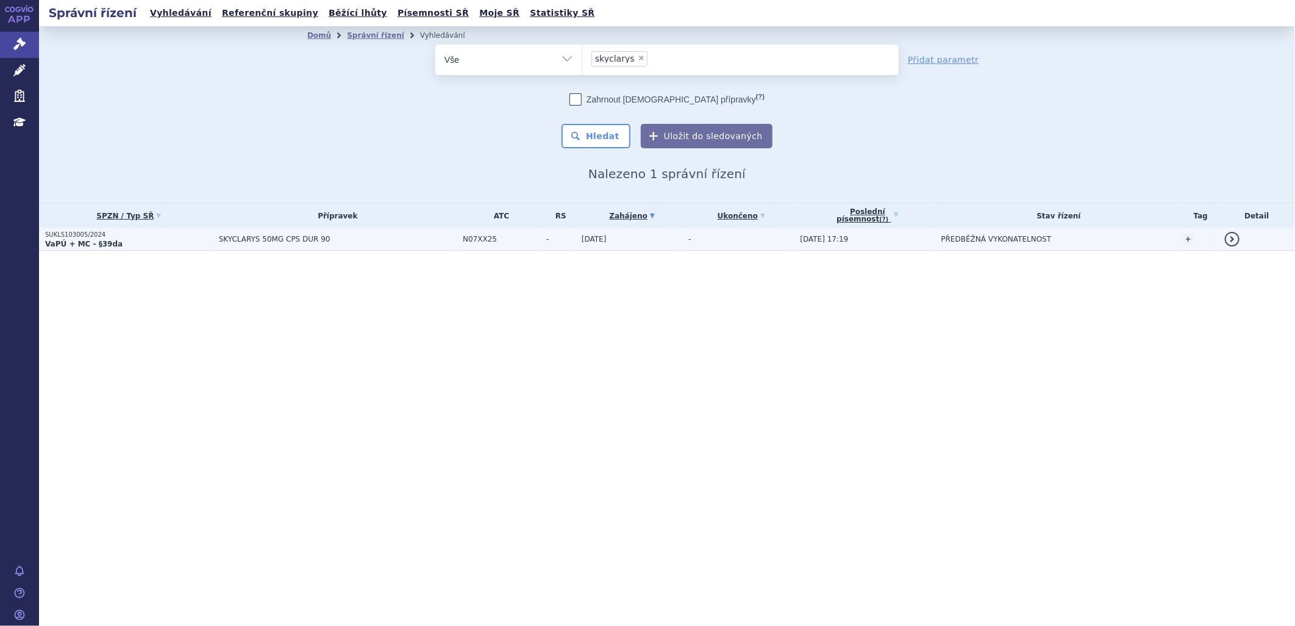
click at [70, 241] on strong "VaPÚ + MC - §39da" at bounding box center [83, 244] width 77 height 9
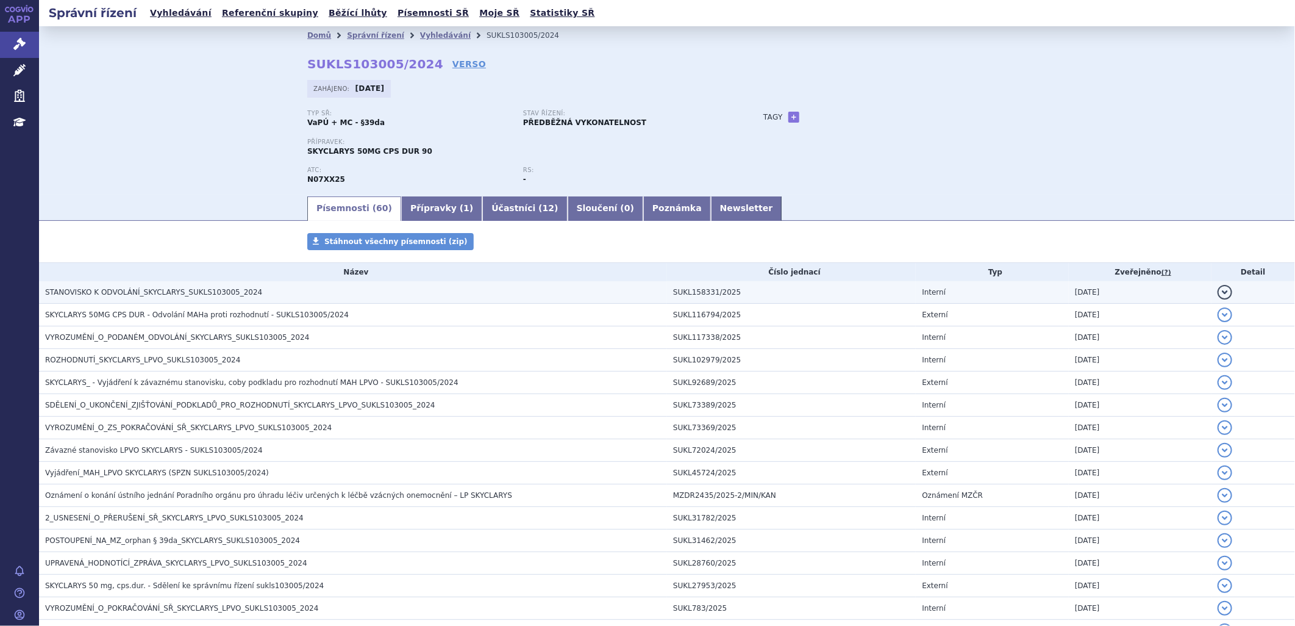
click at [198, 293] on span "STANOVISKO K ODVOLÁNÍ_SKYCLARYS_SUKLS103005_2024" at bounding box center [153, 292] width 217 height 9
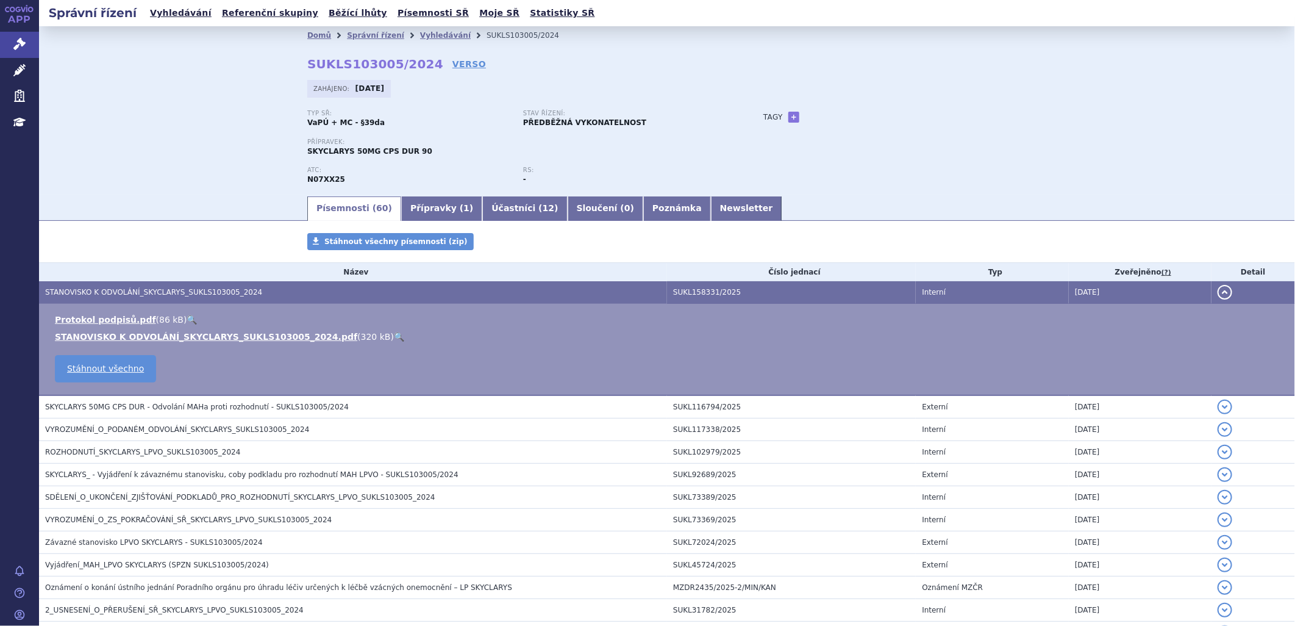
click at [394, 339] on link "🔍" at bounding box center [399, 337] width 10 height 10
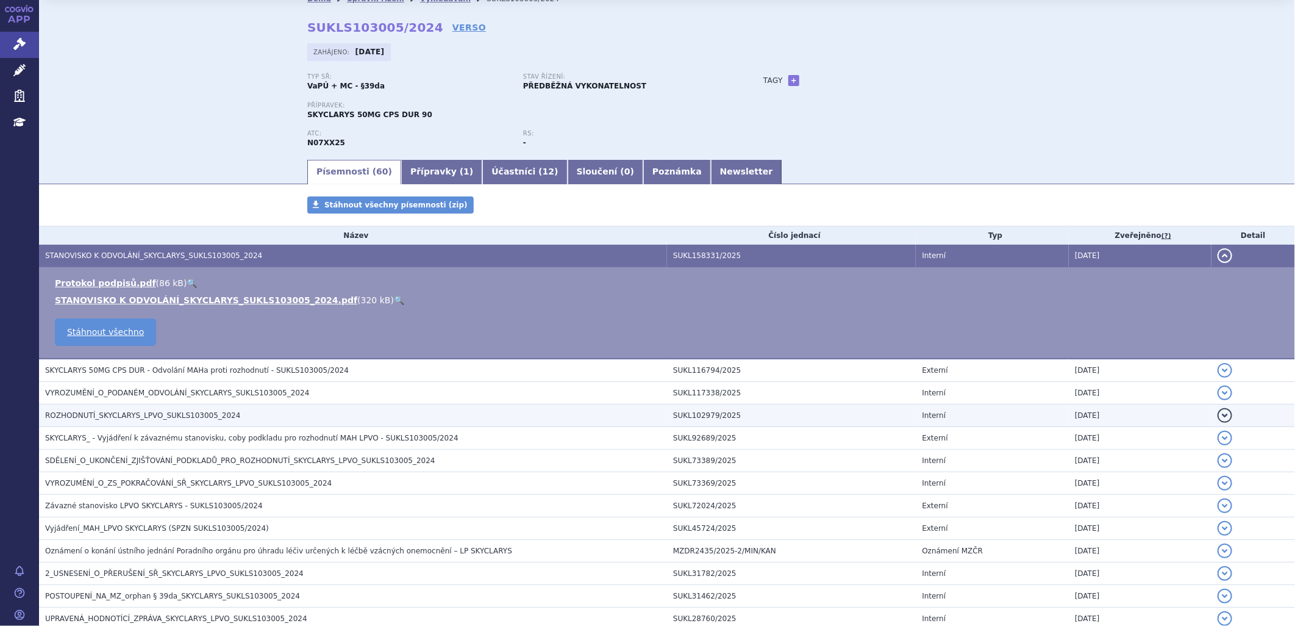
scroll to position [68, 0]
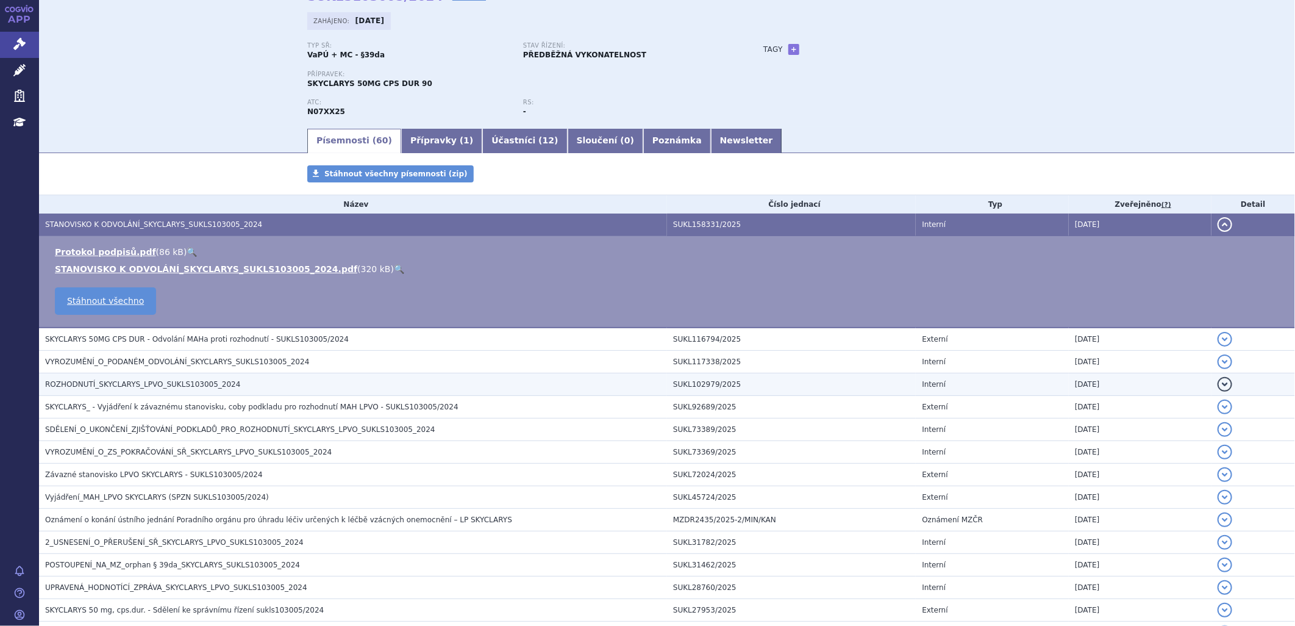
click at [175, 386] on span "ROZHODNUTÍ_SKYCLARYS_LPVO_SUKLS103005_2024" at bounding box center [142, 384] width 195 height 9
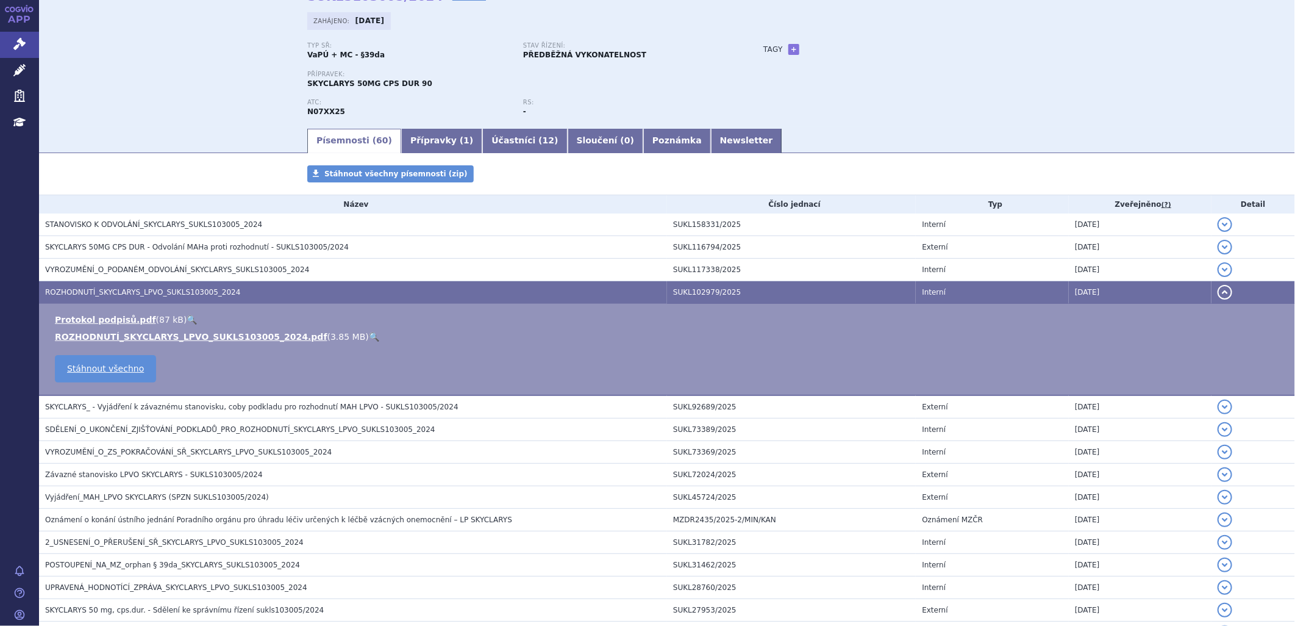
click at [369, 337] on link "🔍" at bounding box center [374, 337] width 10 height 10
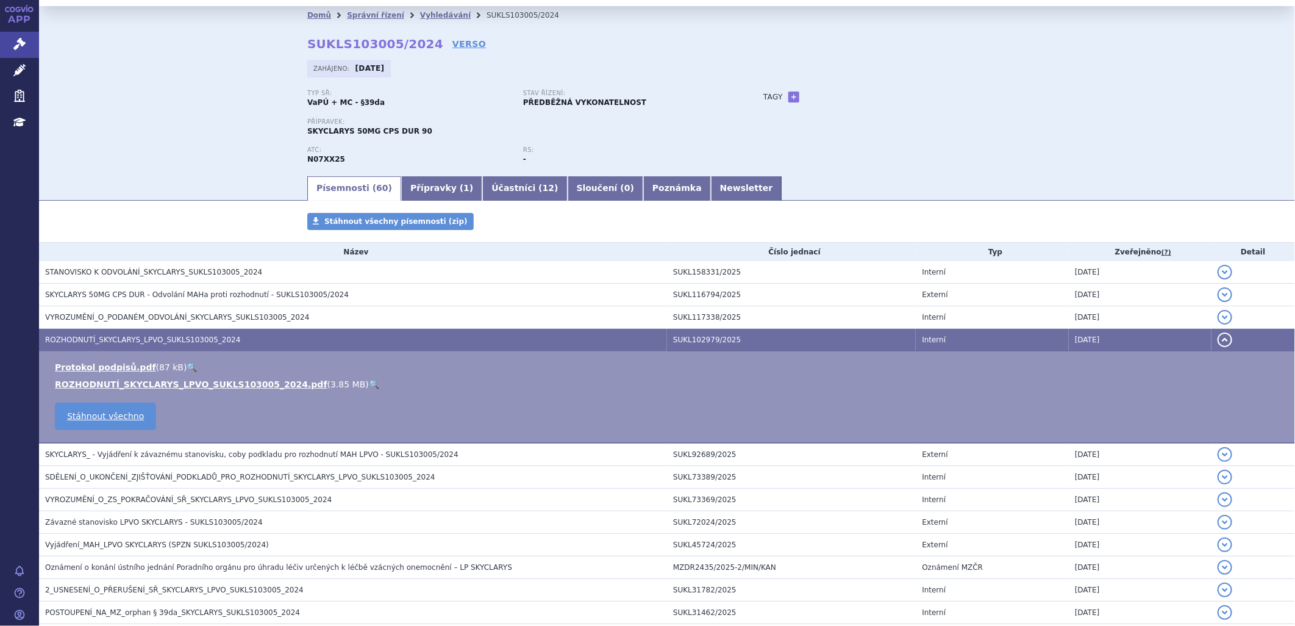
scroll to position [0, 0]
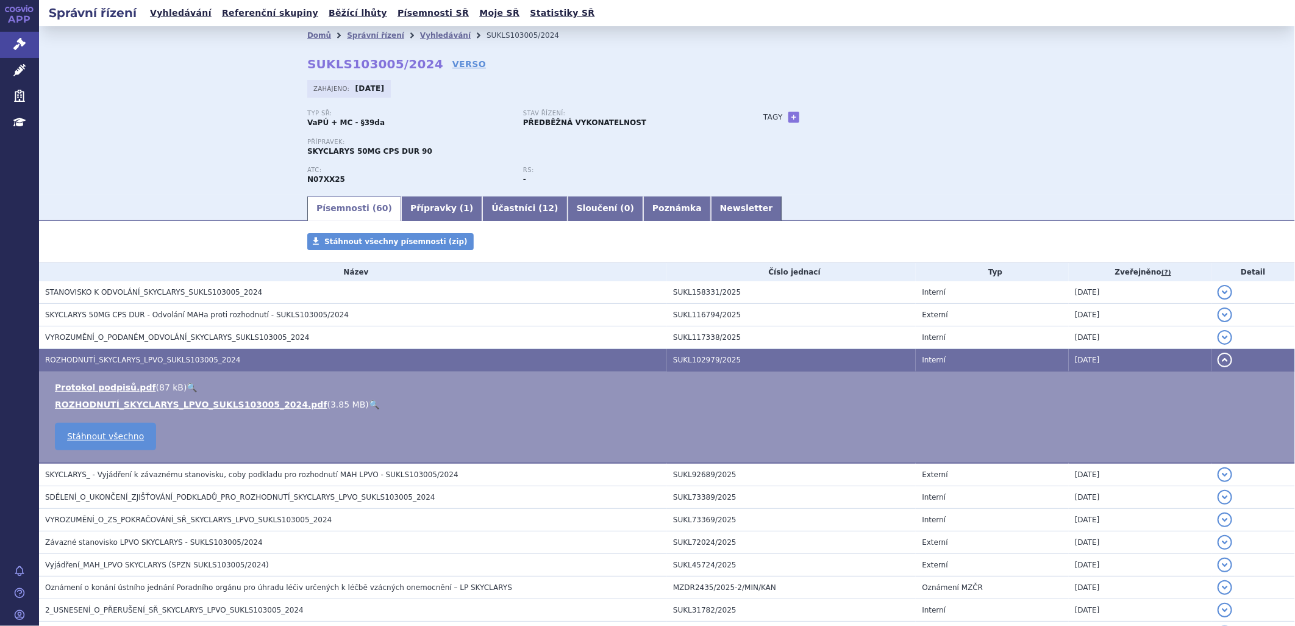
click at [1118, 437] on td "Protokol podpisů.pdf ( 87 kB ) 🔍 ROZHODNUTÍ_SKYCLARYS_LPVO_SUKLS103005_2024.pdf…" at bounding box center [667, 417] width 1256 height 92
click at [340, 153] on div "Domů Správní řízení Vyhledávání SUKLS103005/2024 SUKLS103005/2024 VERSO [GEOGRA…" at bounding box center [667, 120] width 768 height 150
copy span "SKYCLARYS"
drag, startPoint x: 1145, startPoint y: 127, endPoint x: 1129, endPoint y: 135, distance: 17.7
click at [1145, 127] on div "Domů Správní řízení Vyhledávání SUKLS103005/2024 SUKLS103005/2024 VERSO [GEOGRA…" at bounding box center [667, 110] width 1256 height 168
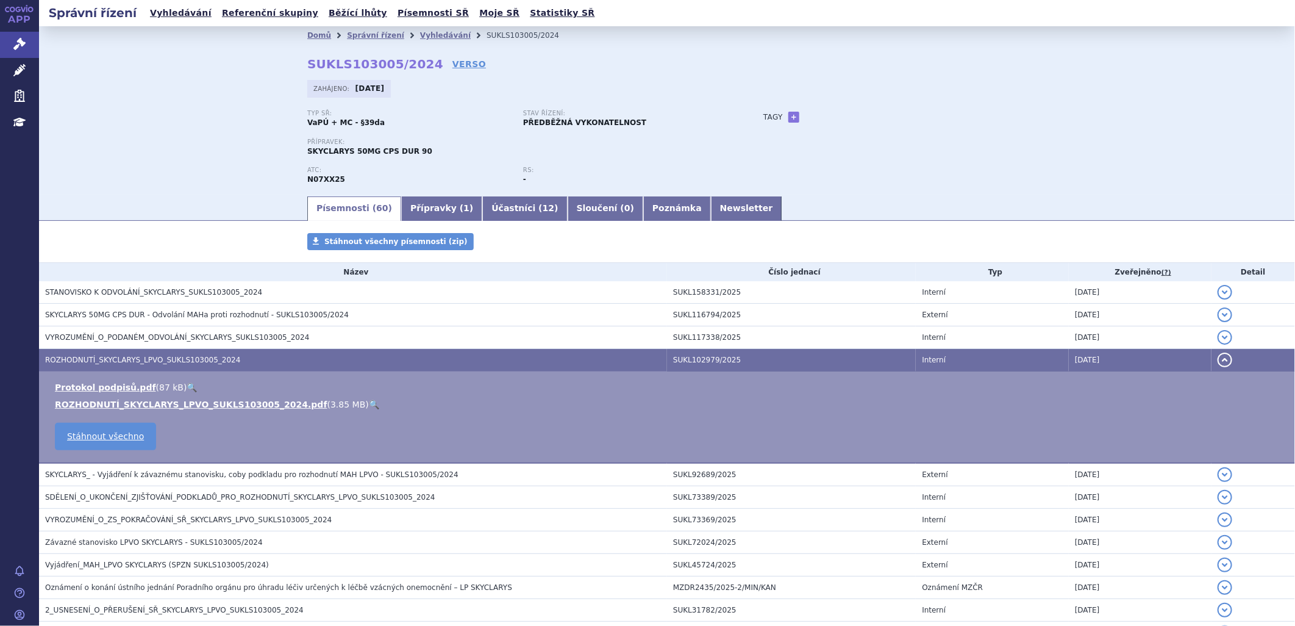
click at [369, 403] on link "🔍" at bounding box center [374, 404] width 10 height 10
click at [369, 407] on link "🔍" at bounding box center [374, 404] width 10 height 10
